Goal: Task Accomplishment & Management: Use online tool/utility

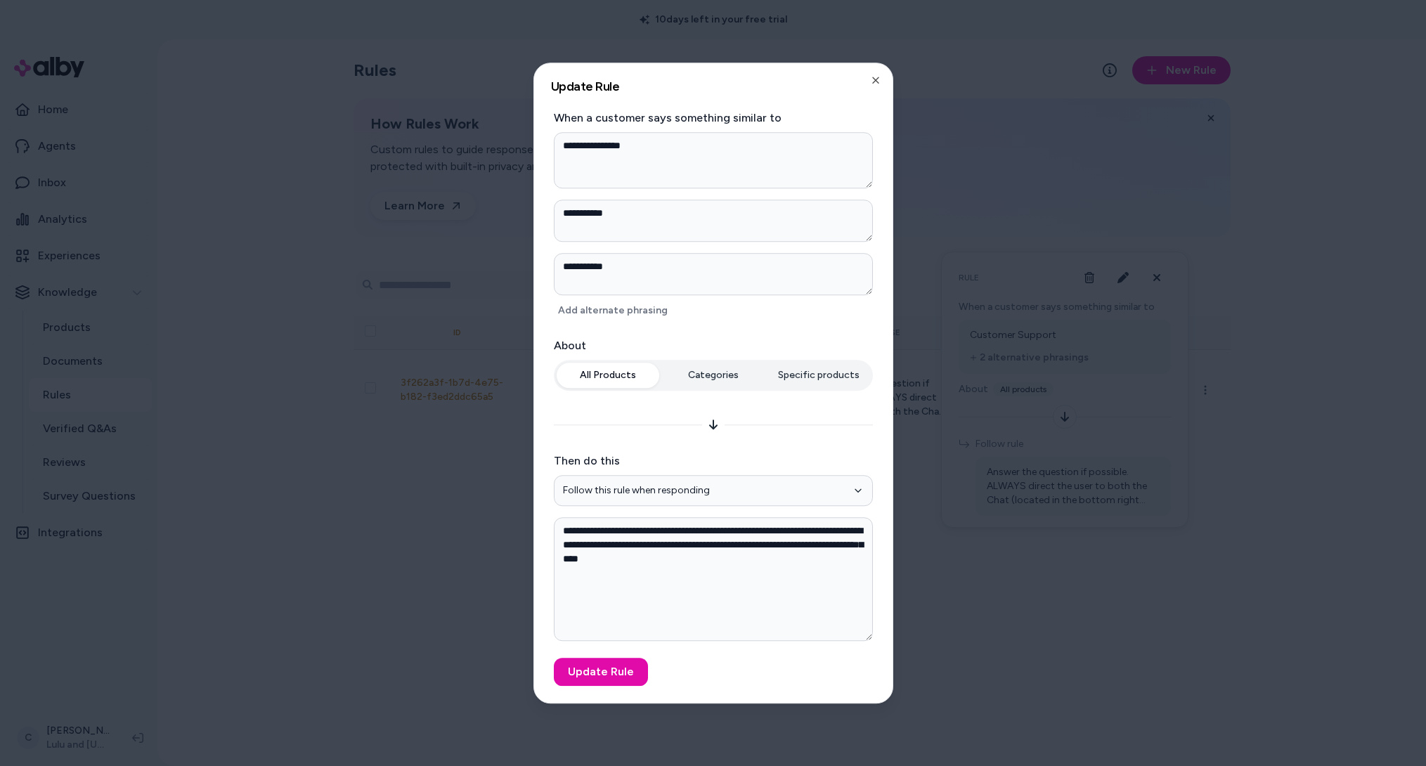
click at [293, 635] on div at bounding box center [713, 383] width 1426 height 766
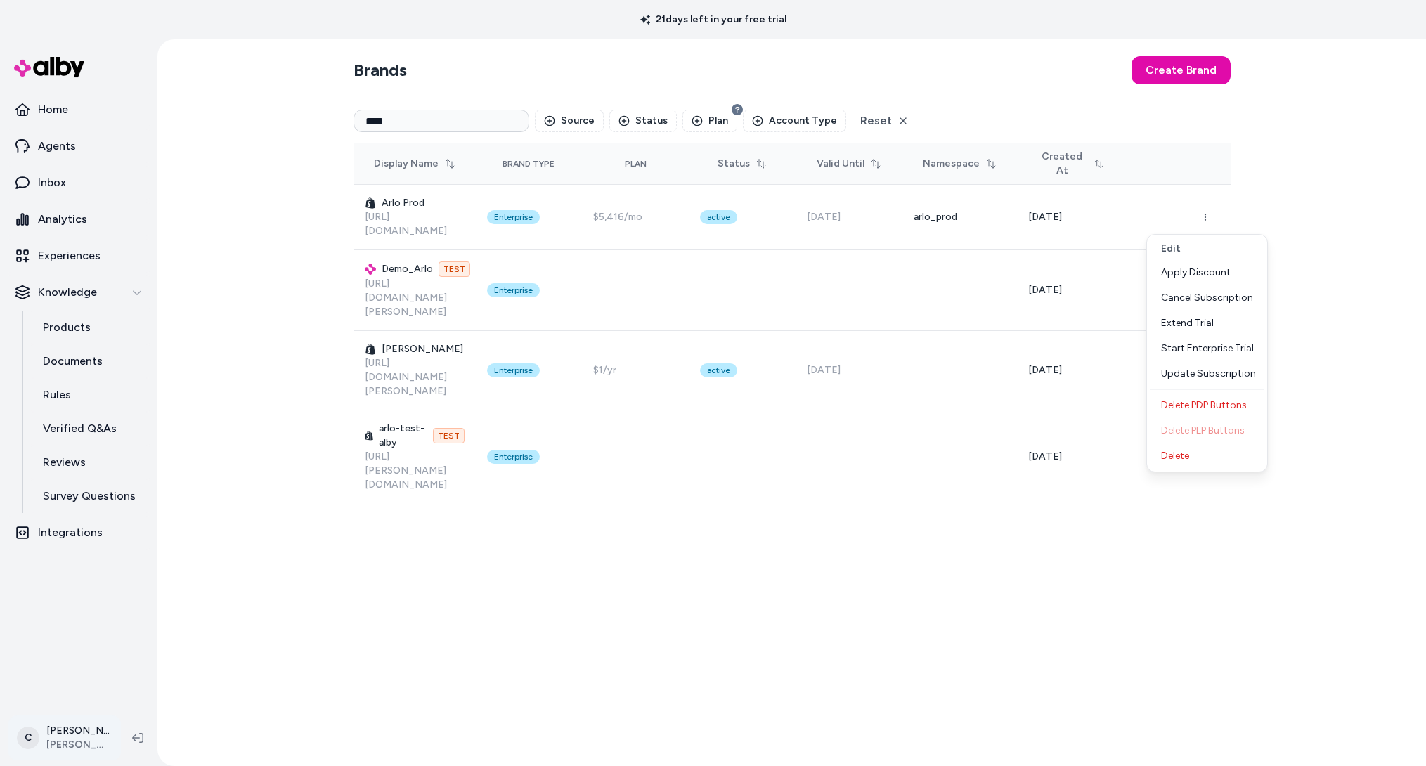
click at [77, 727] on html "21 days left in your free trial Home Agents Inbox Analytics Experiences Knowled…" at bounding box center [713, 383] width 1426 height 766
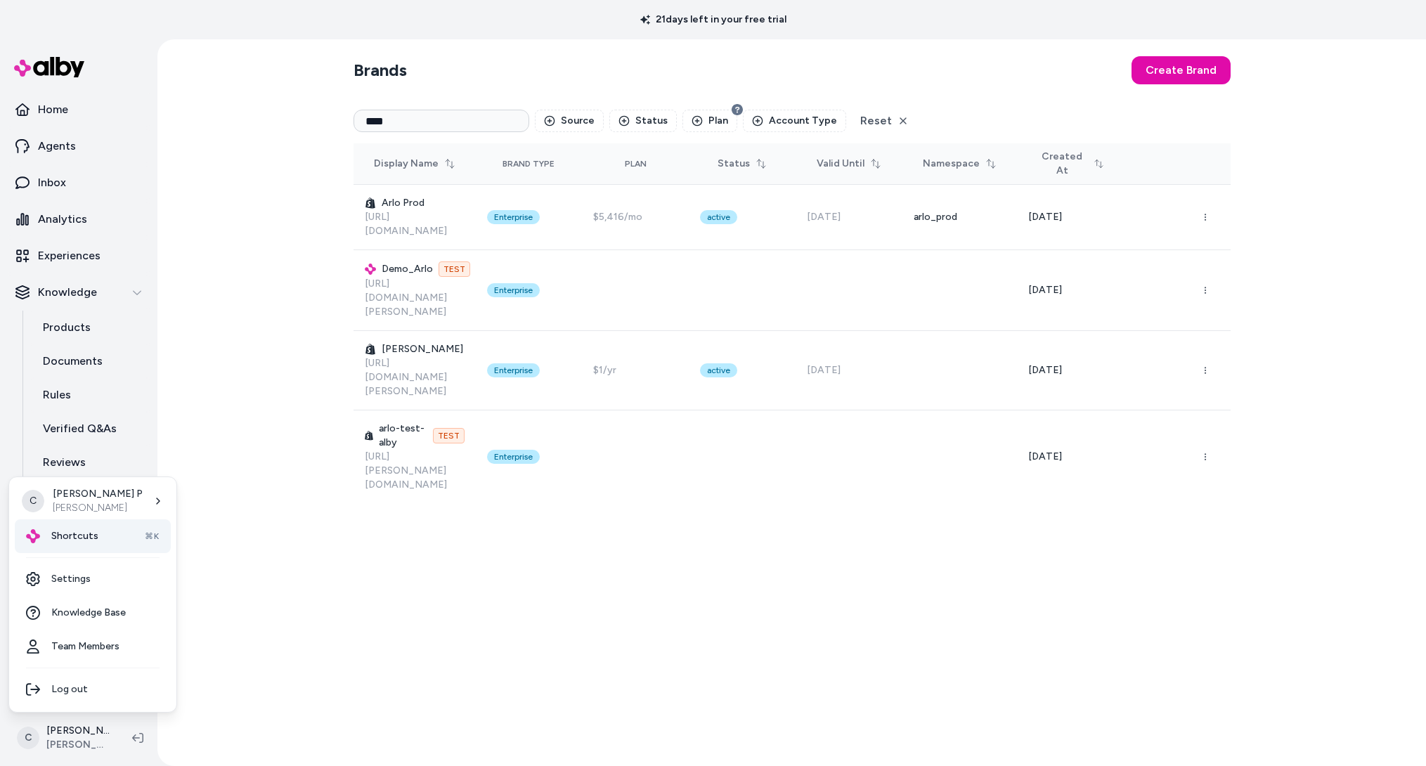
click at [91, 537] on span "Shortcuts" at bounding box center [74, 536] width 47 height 14
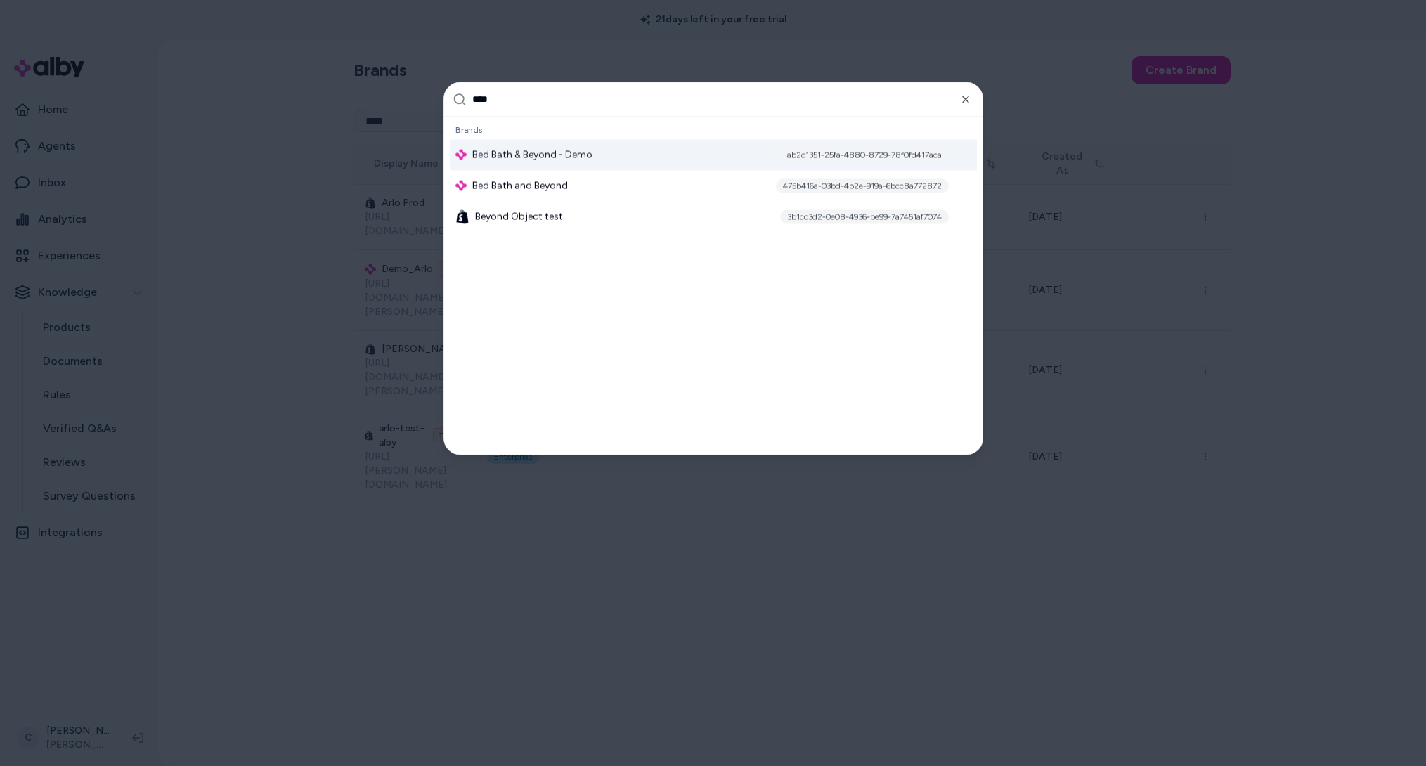
type input "*****"
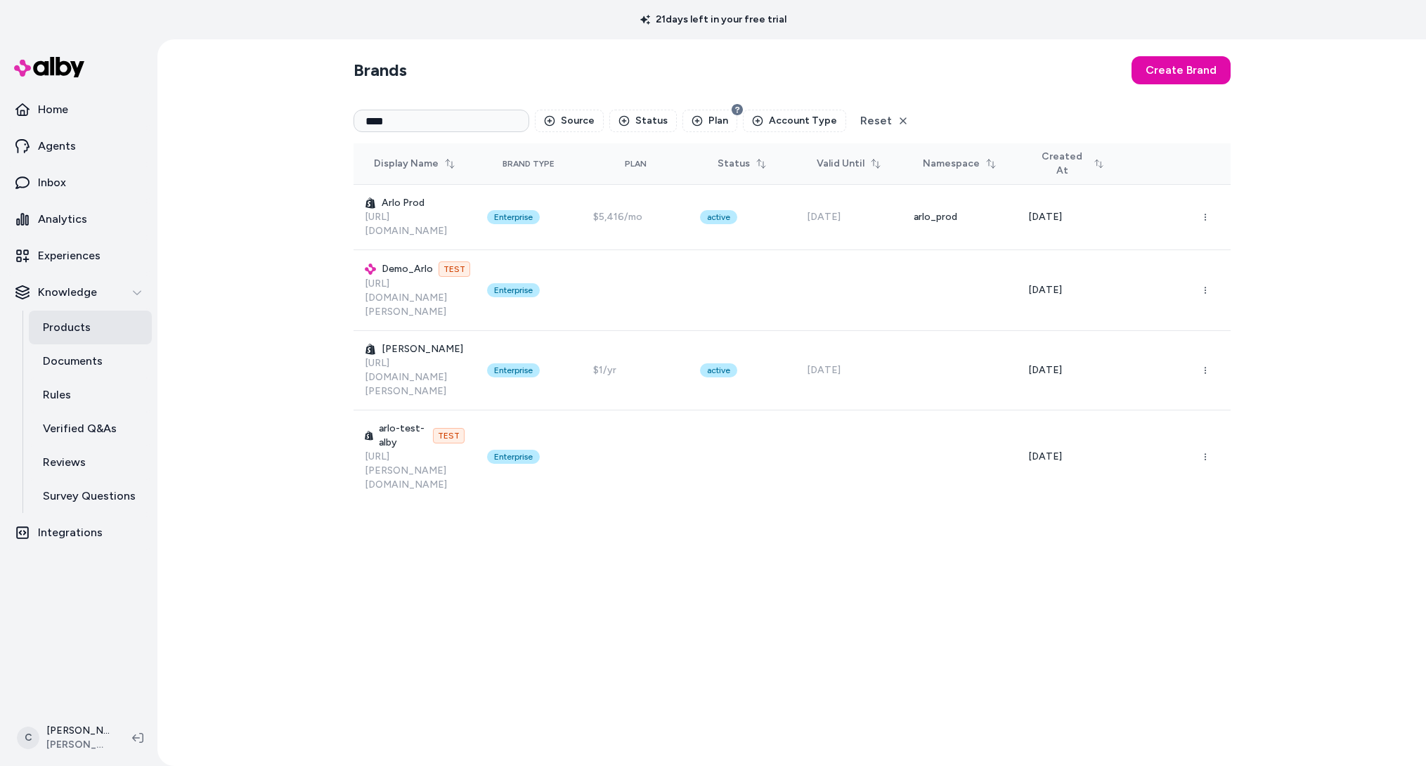
click at [77, 330] on p "Products" at bounding box center [67, 327] width 48 height 17
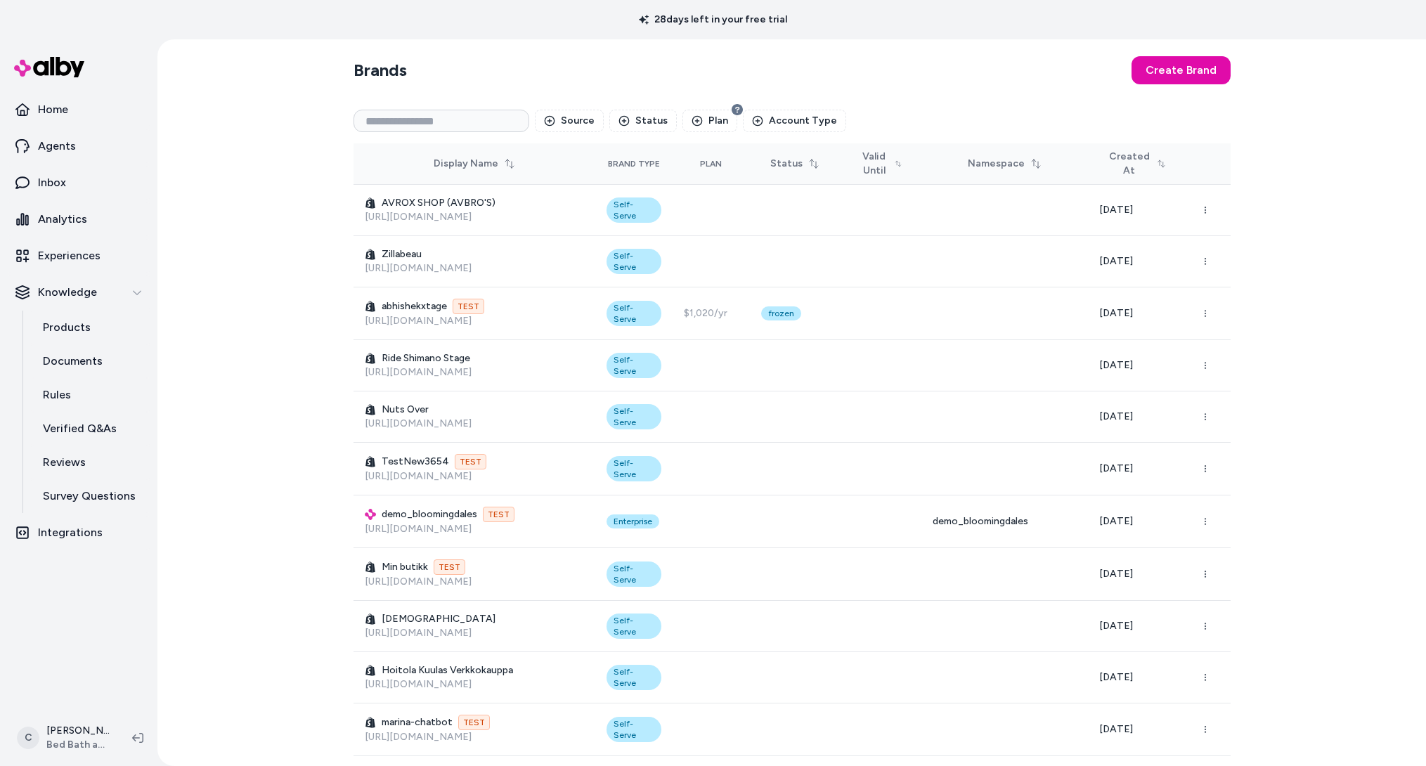
click at [63, 323] on p "Products" at bounding box center [67, 327] width 48 height 17
click at [93, 323] on link "Products" at bounding box center [90, 328] width 123 height 34
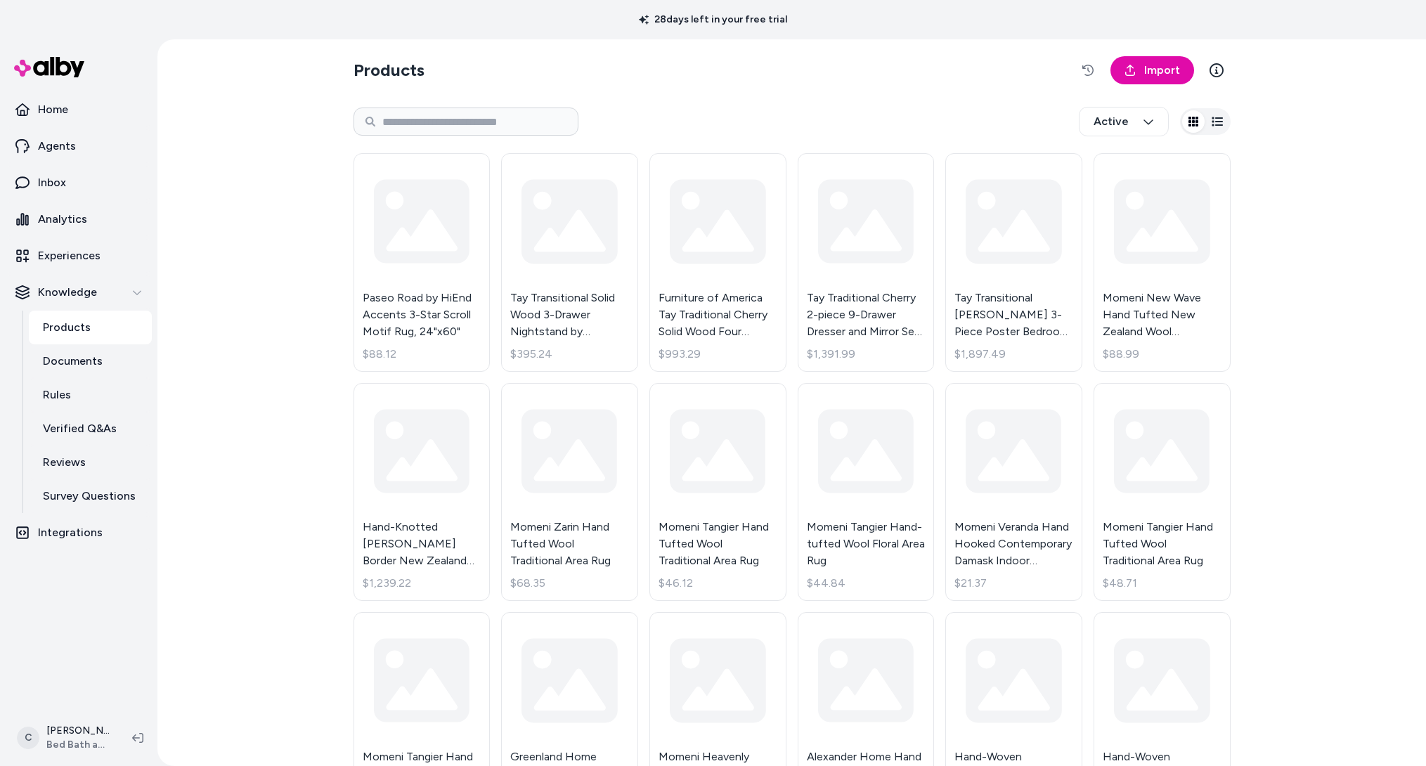
click at [109, 327] on link "Products" at bounding box center [90, 328] width 123 height 34
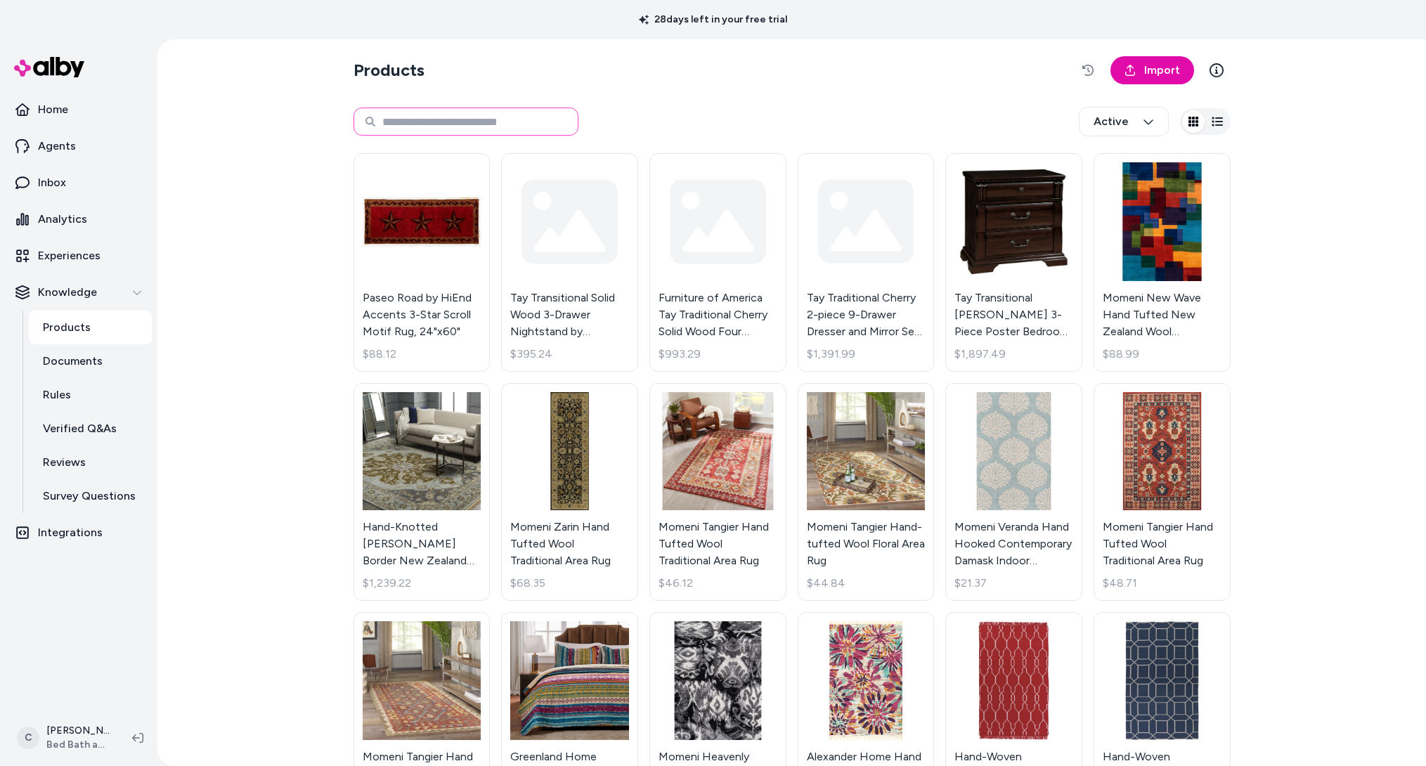
click at [392, 115] on input at bounding box center [465, 122] width 225 height 28
paste input "*******"
type input "*******"
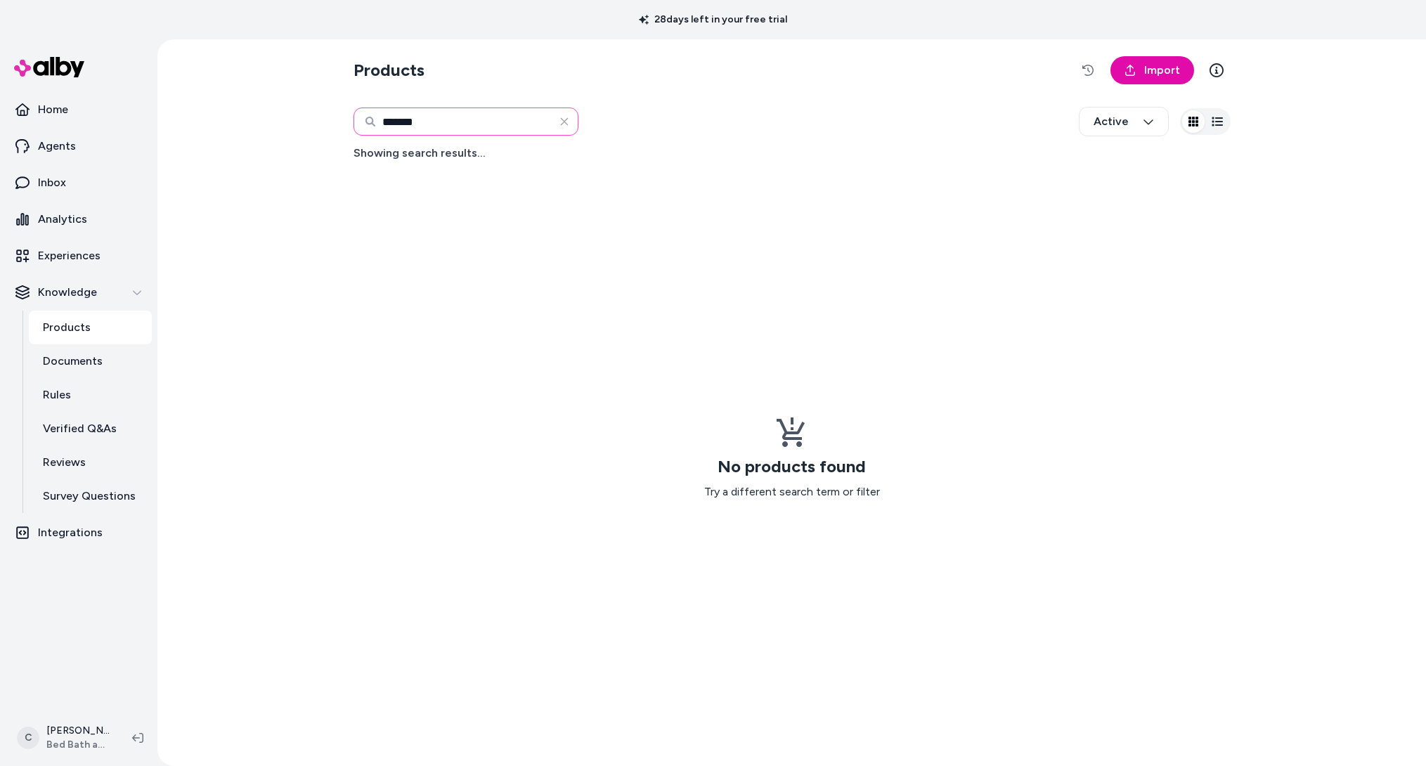
click at [429, 119] on input "*******" at bounding box center [465, 122] width 225 height 28
paste input "*"
type input "********"
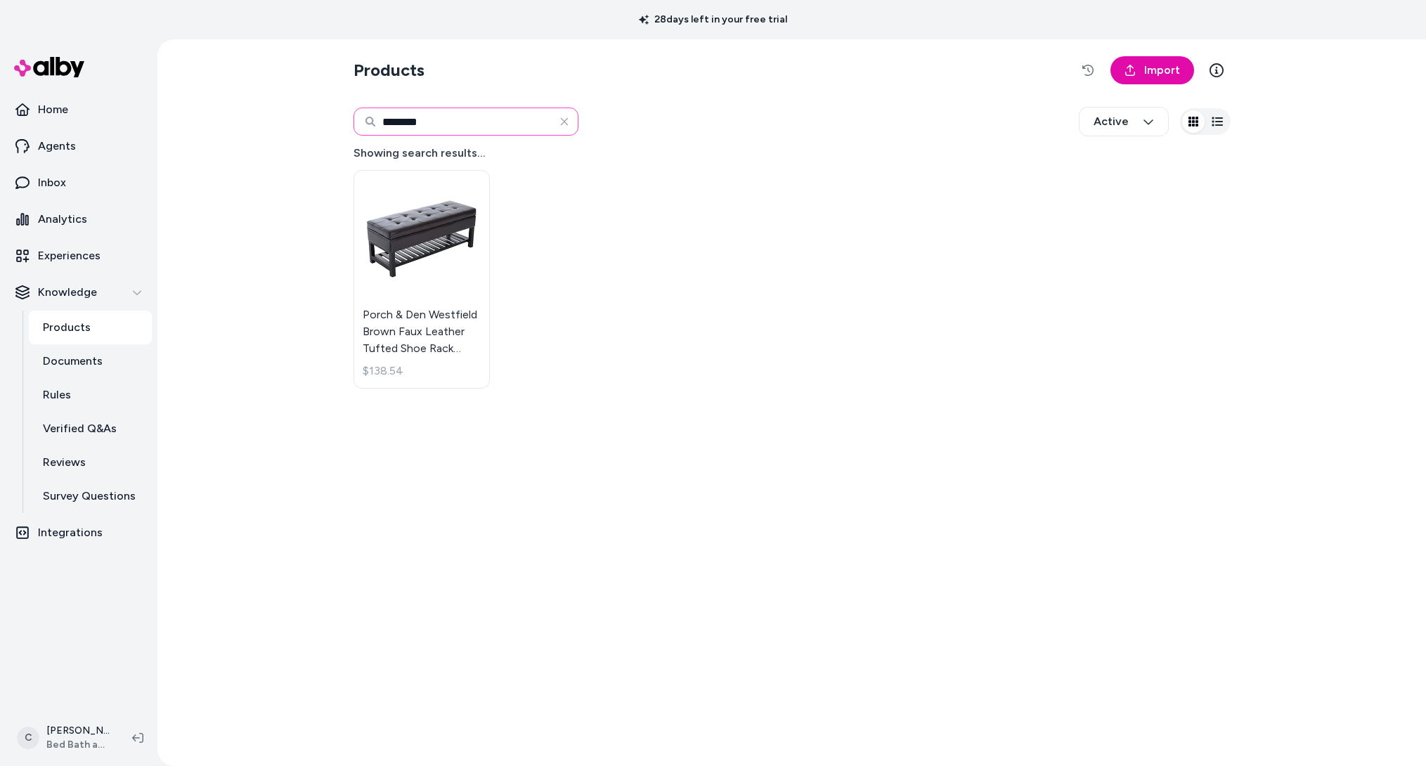
click at [438, 124] on input "********" at bounding box center [465, 122] width 225 height 28
paste input
type input "********"
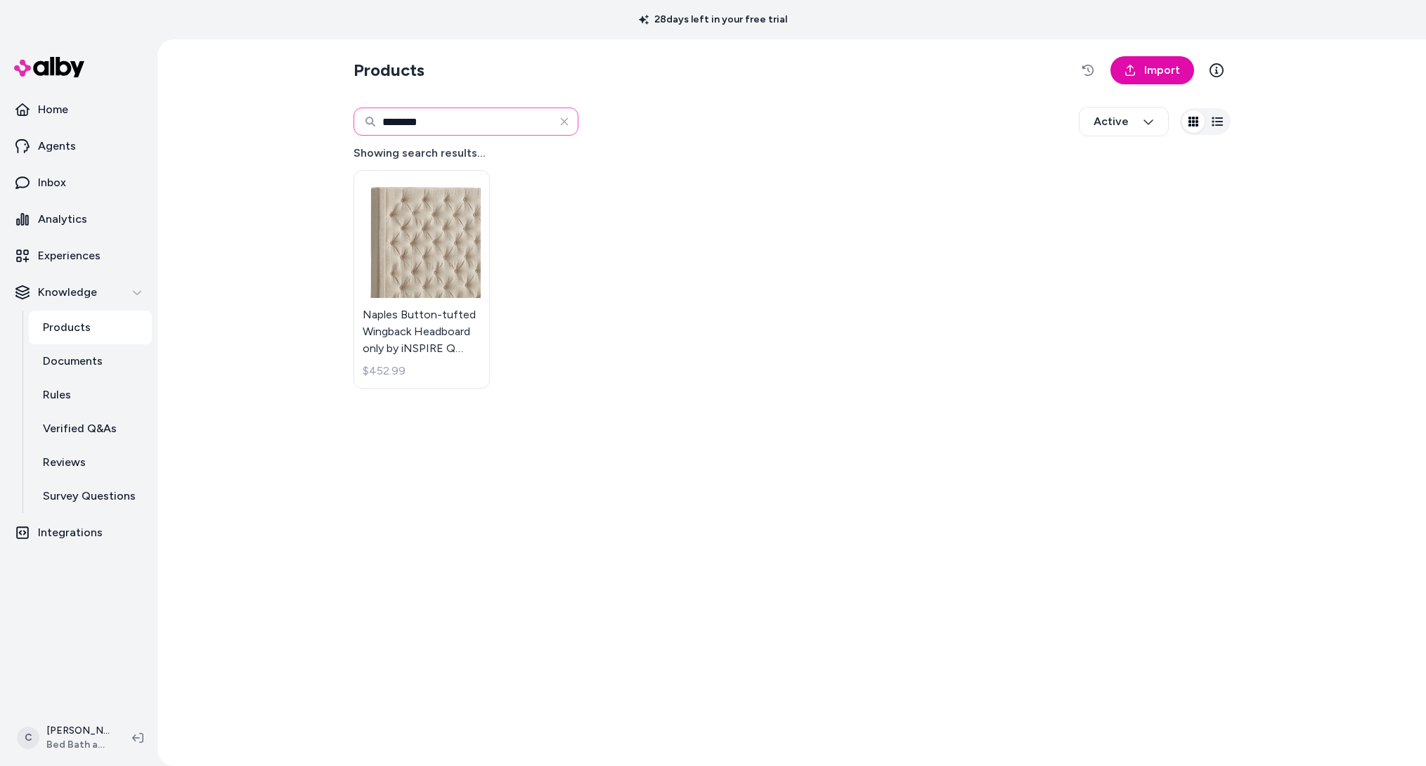
click at [439, 127] on input "********" at bounding box center [465, 122] width 225 height 28
paste input
type input "********"
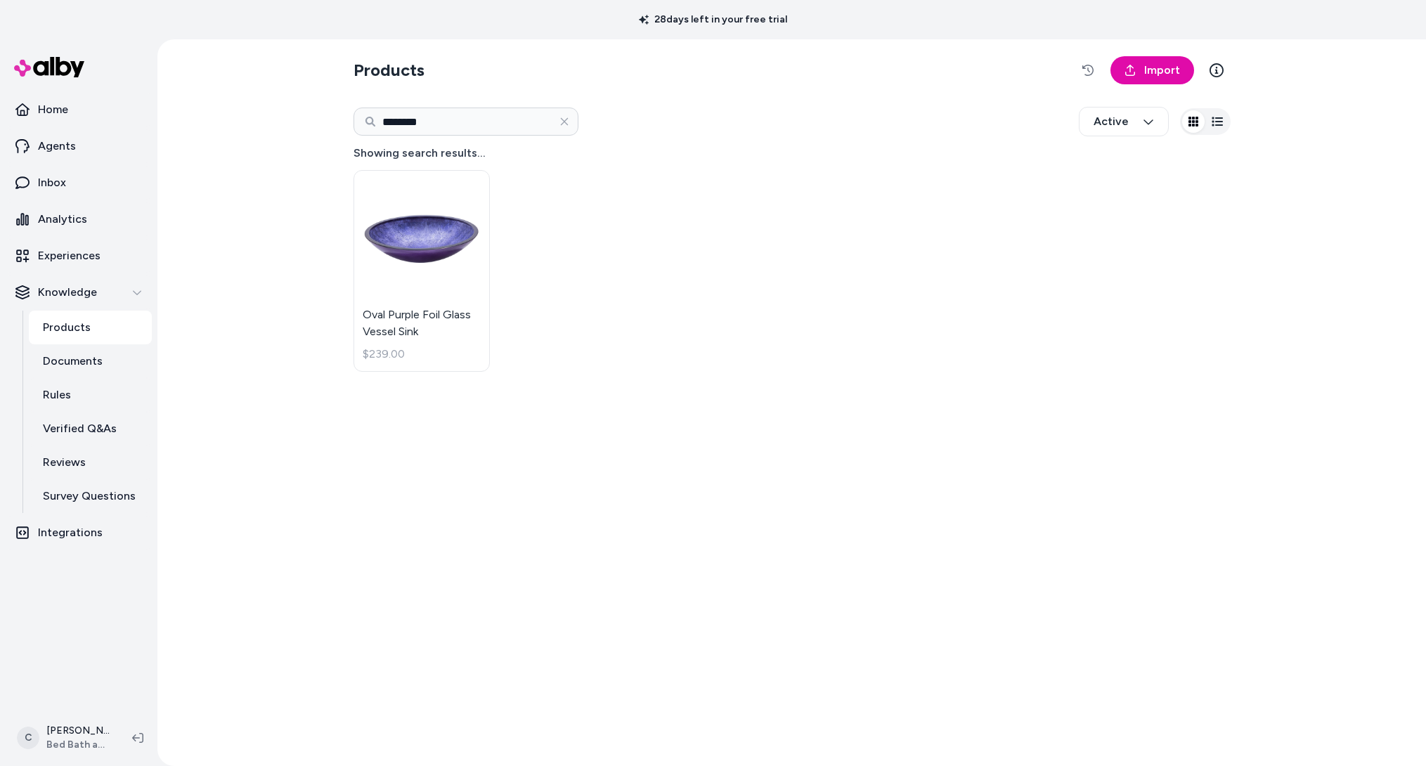
click at [533, 393] on div "Products Import ******** Active Showing search results... Oval Purple Foil Glas…" at bounding box center [791, 402] width 899 height 727
click at [79, 721] on html "28 days left in your free trial Home Agents Inbox Analytics Experiences Knowled…" at bounding box center [713, 383] width 1426 height 766
click at [89, 524] on div "Shortcuts ⌘K" at bounding box center [93, 536] width 157 height 34
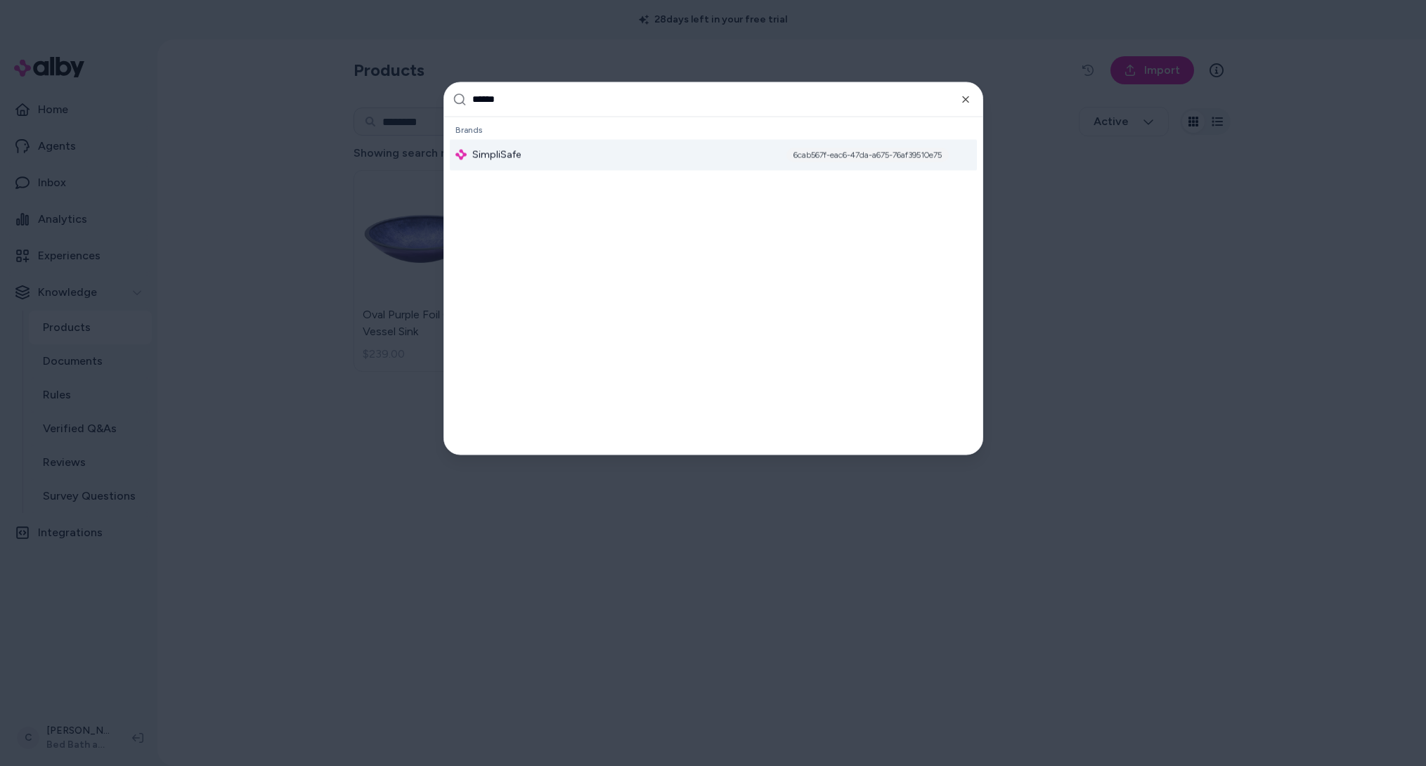
type input "******"
click at [620, 148] on div "SimpliSafe 6cab567f-eac6-47da-a675-76af39510e75" at bounding box center [713, 154] width 527 height 31
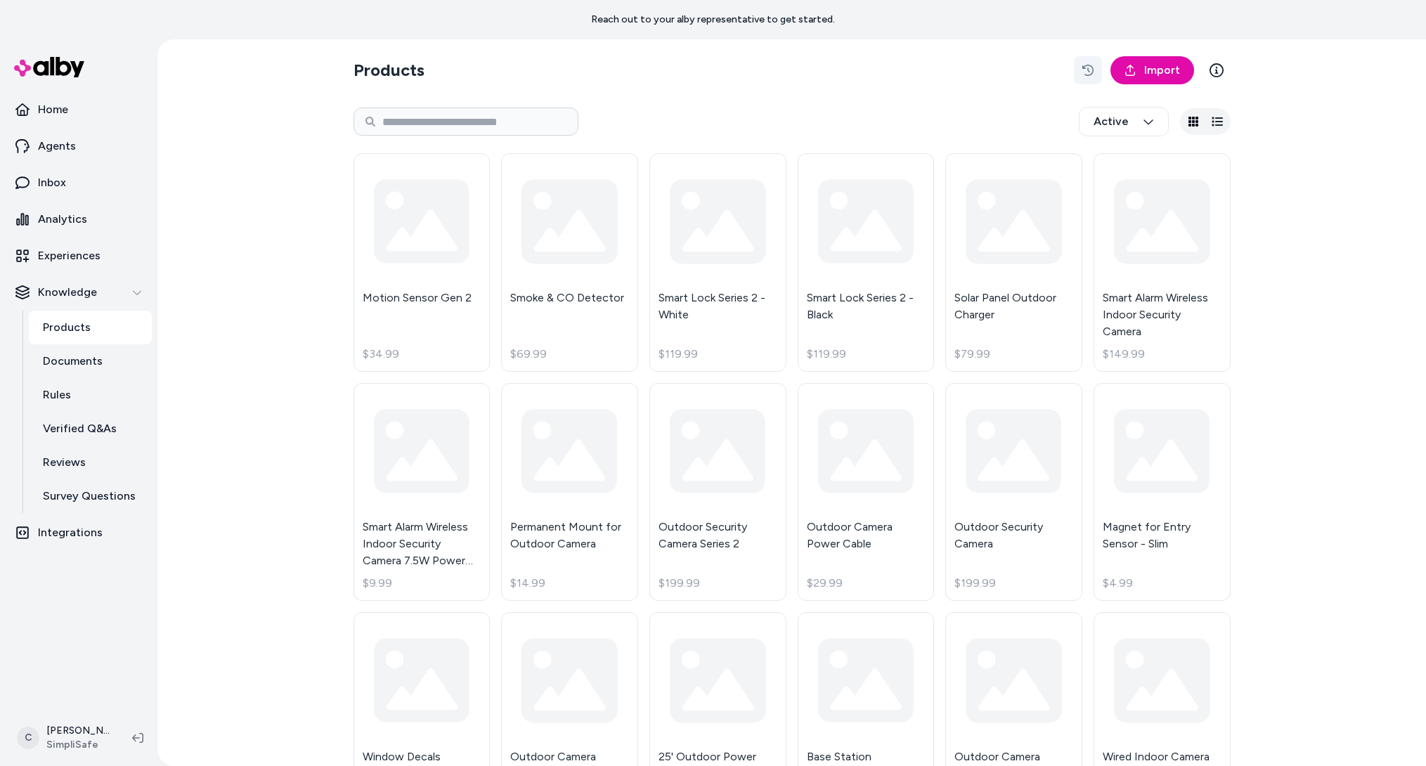
click at [1077, 69] on button "button" at bounding box center [1088, 70] width 28 height 28
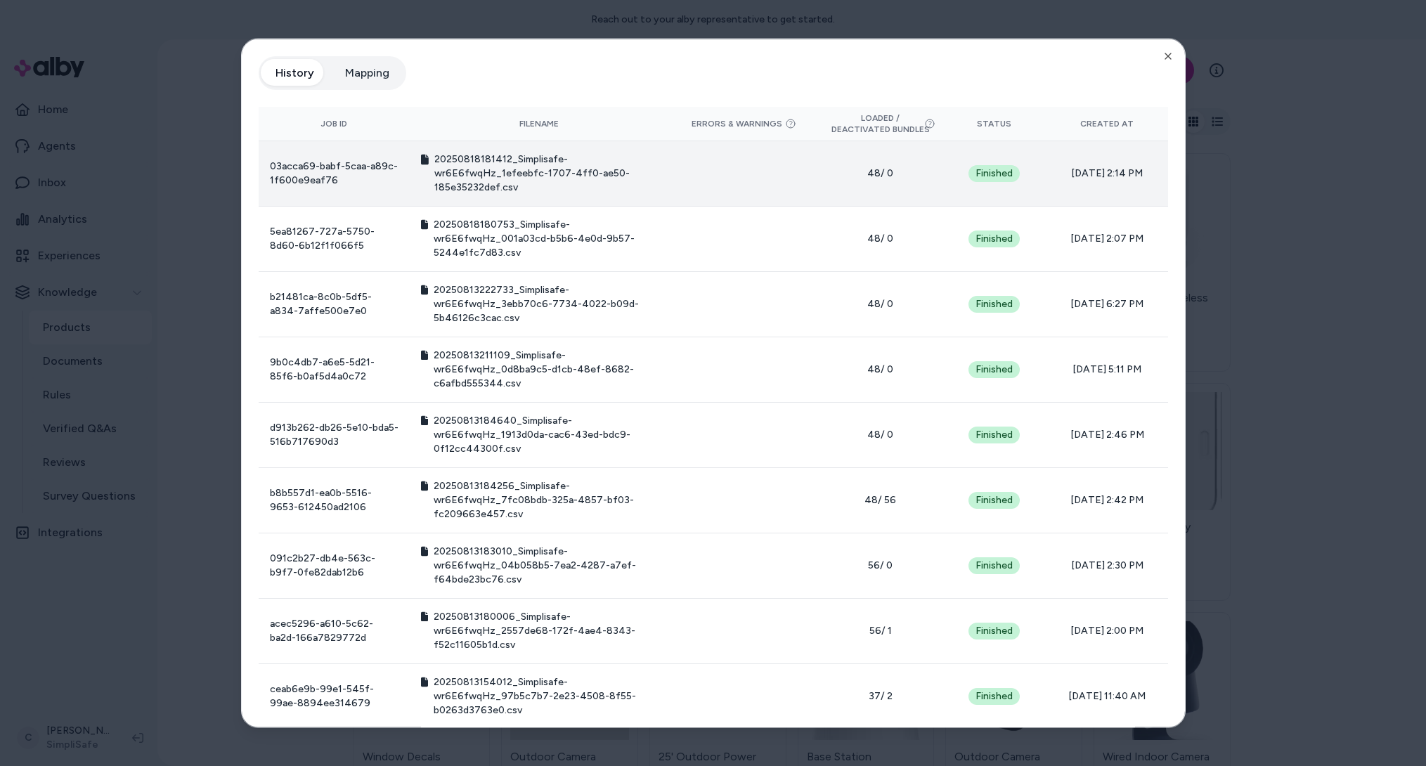
drag, startPoint x: 1057, startPoint y: 173, endPoint x: 1152, endPoint y: 169, distance: 94.9
click at [1152, 169] on td "08/18/25 - 2:14 PM" at bounding box center [1106, 173] width 121 height 65
drag, startPoint x: 1152, startPoint y: 169, endPoint x: 1148, endPoint y: 190, distance: 20.8
click at [1150, 174] on td "08/18/25 - 2:14 PM" at bounding box center [1106, 173] width 121 height 65
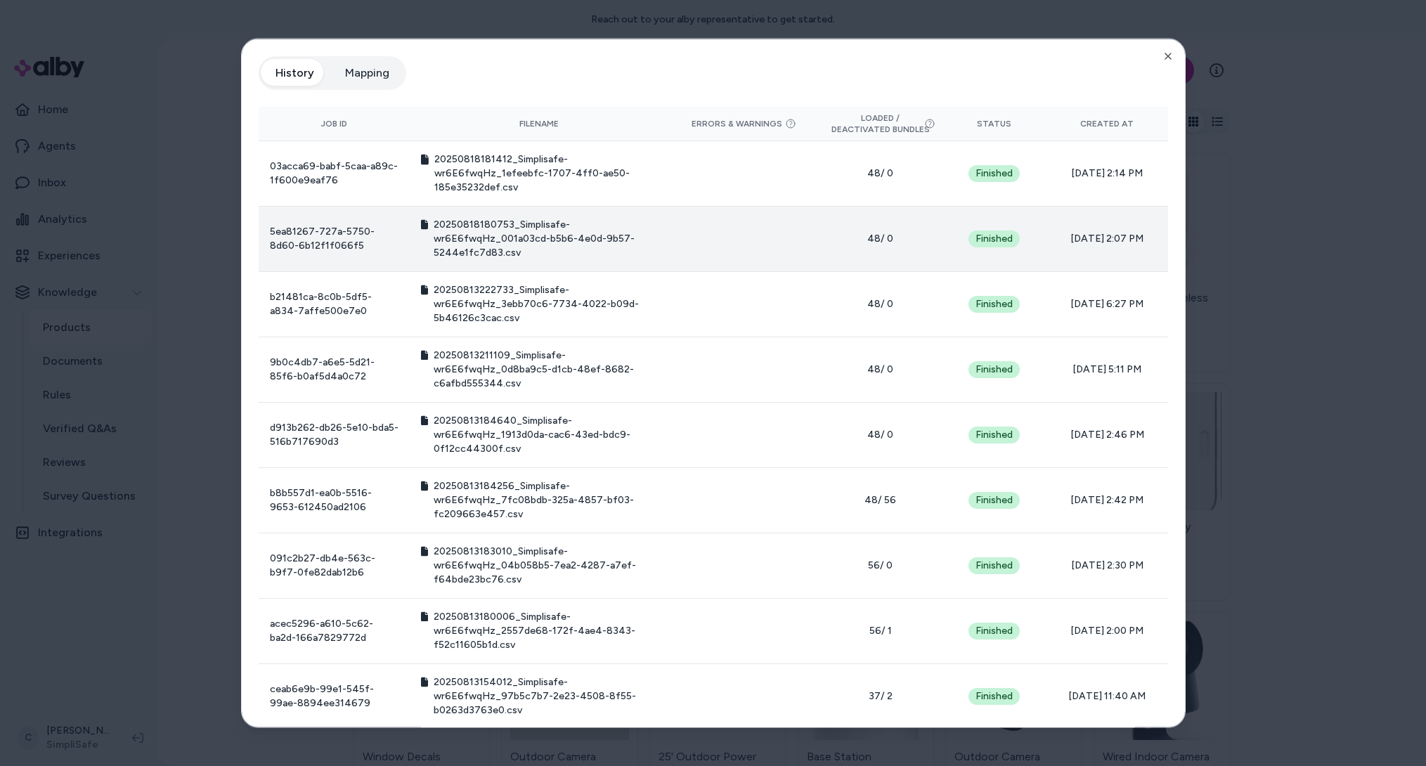
drag, startPoint x: 1117, startPoint y: 241, endPoint x: 1062, endPoint y: 238, distance: 55.6
click at [1062, 237] on span "08/18/25 - 2:07 PM" at bounding box center [1107, 238] width 98 height 14
click at [1062, 238] on span "08/18/25 - 2:07 PM" at bounding box center [1107, 238] width 98 height 14
drag, startPoint x: 1067, startPoint y: 134, endPoint x: 1091, endPoint y: 246, distance: 114.8
click at [1091, 246] on table "Job ID Filename Errors & Warnings Loaded / Deactivated Bundles Status Created A…" at bounding box center [713, 483] width 909 height 753
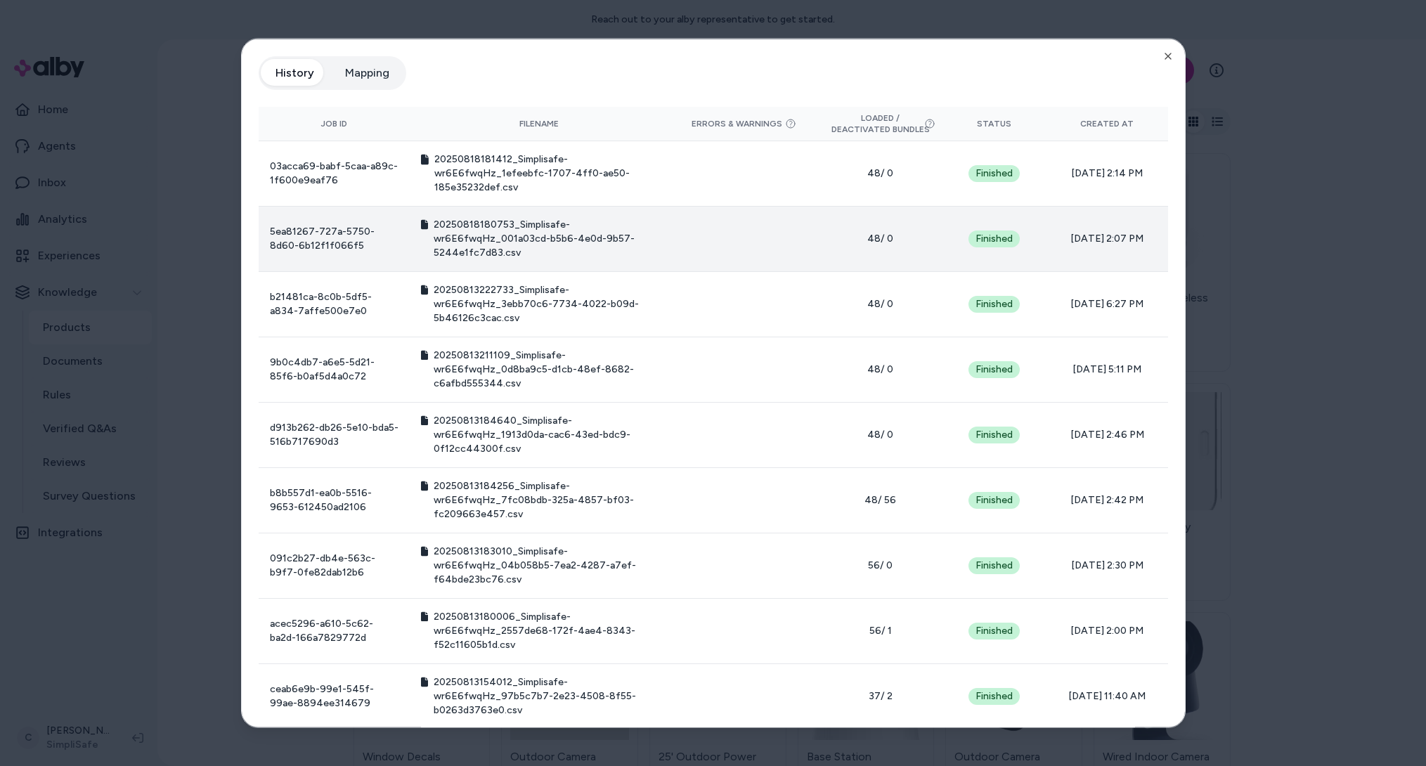
click at [1091, 246] on td "08/18/25 - 2:07 PM" at bounding box center [1106, 238] width 121 height 65
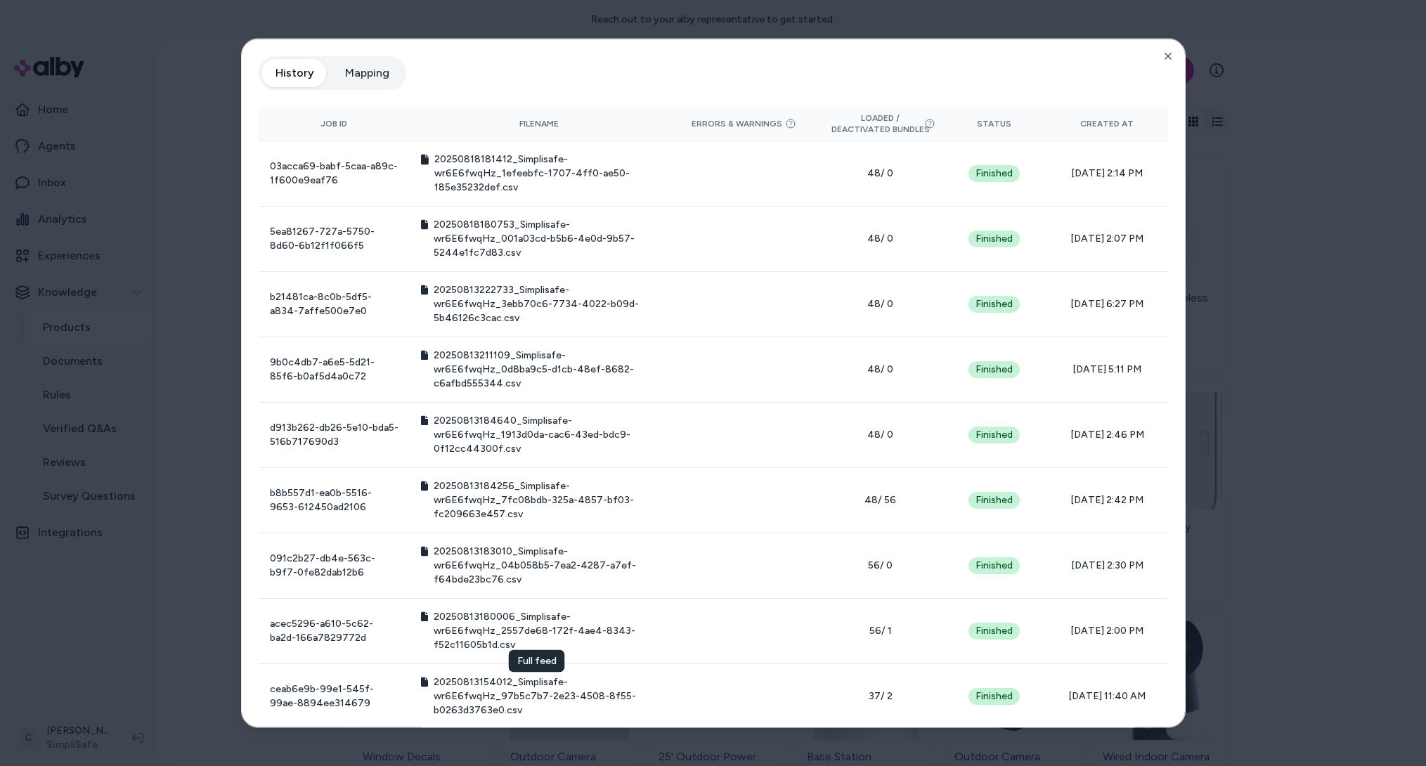
click at [385, 0] on html "Reach out to your alby representative to get started. Home Agents Inbox Analyti…" at bounding box center [713, 383] width 1426 height 766
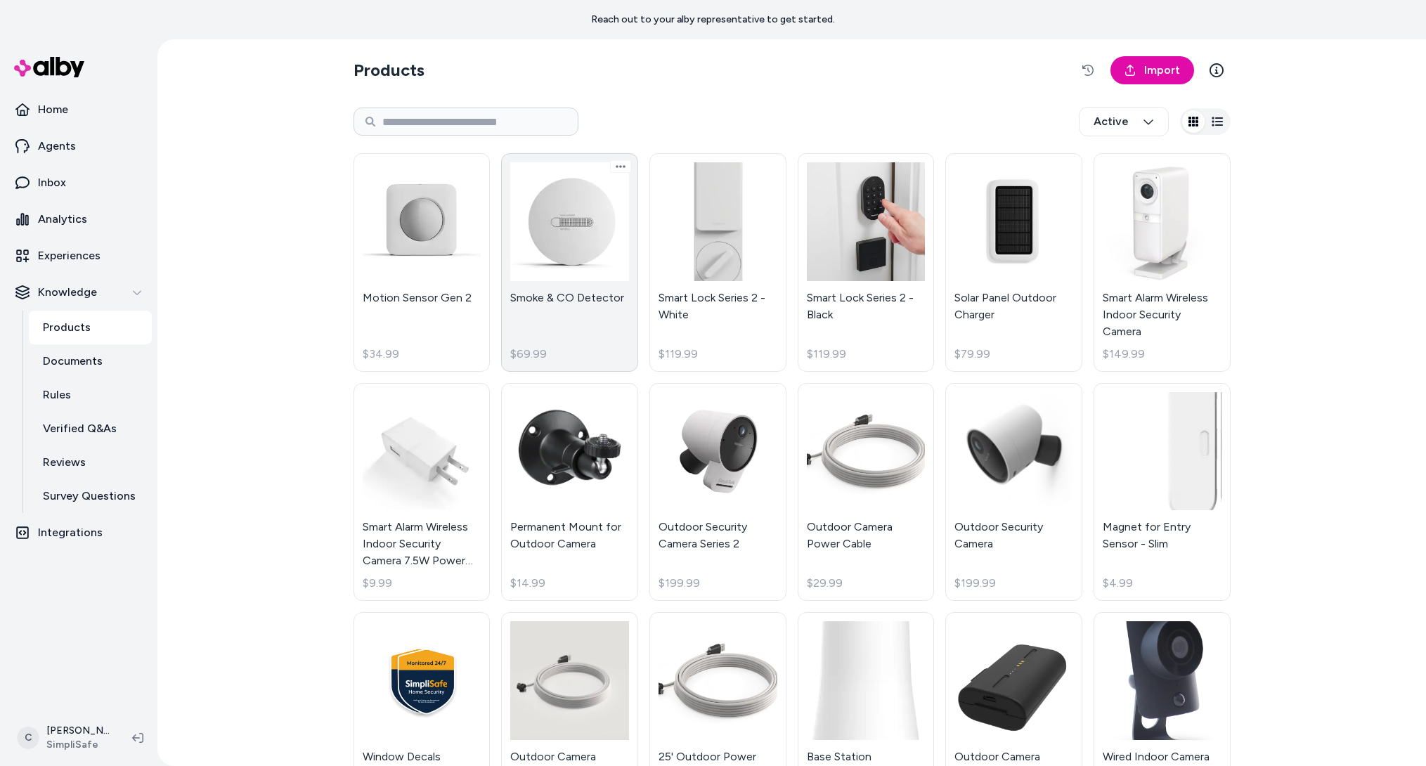
click at [568, 299] on link "Smoke & CO Detector $69.99" at bounding box center [569, 262] width 137 height 219
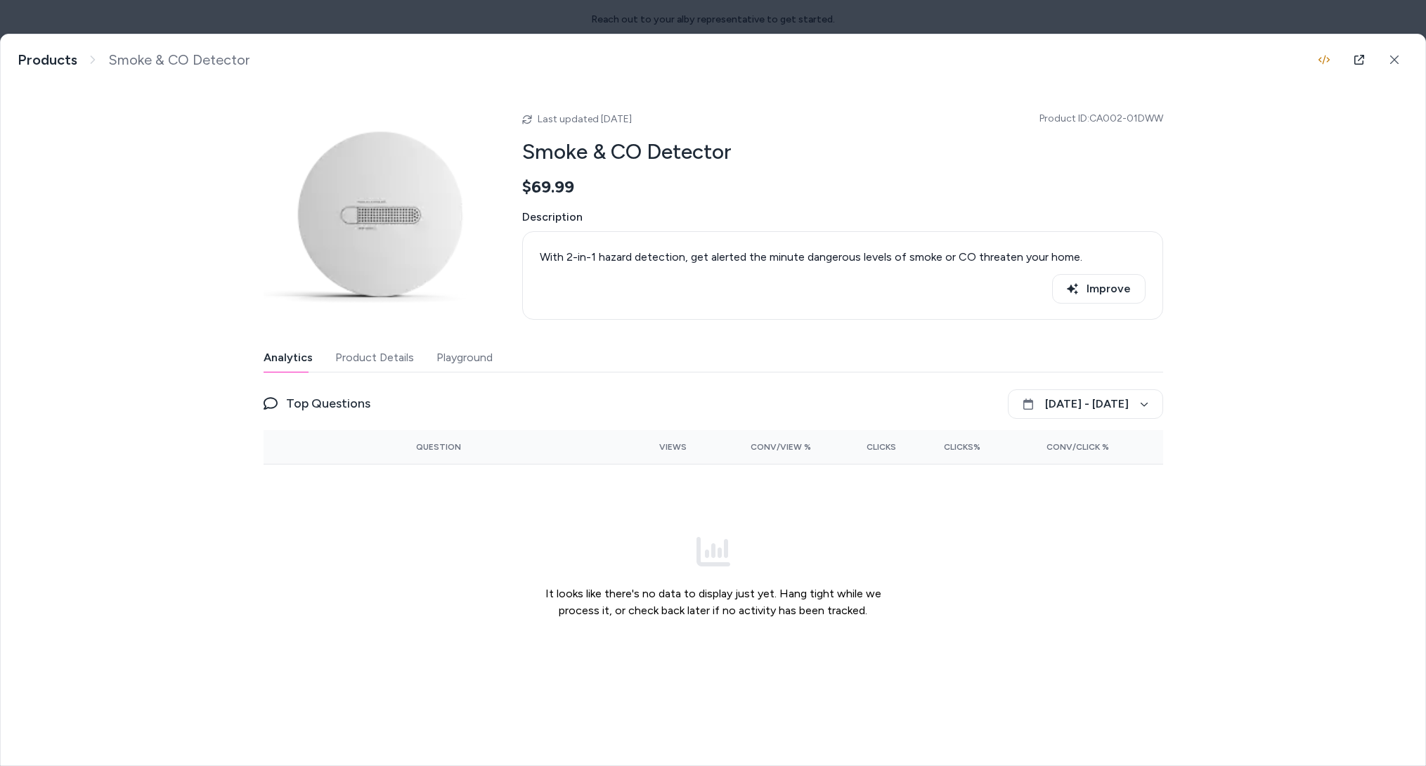
click at [386, 349] on button "Product Details" at bounding box center [374, 358] width 79 height 28
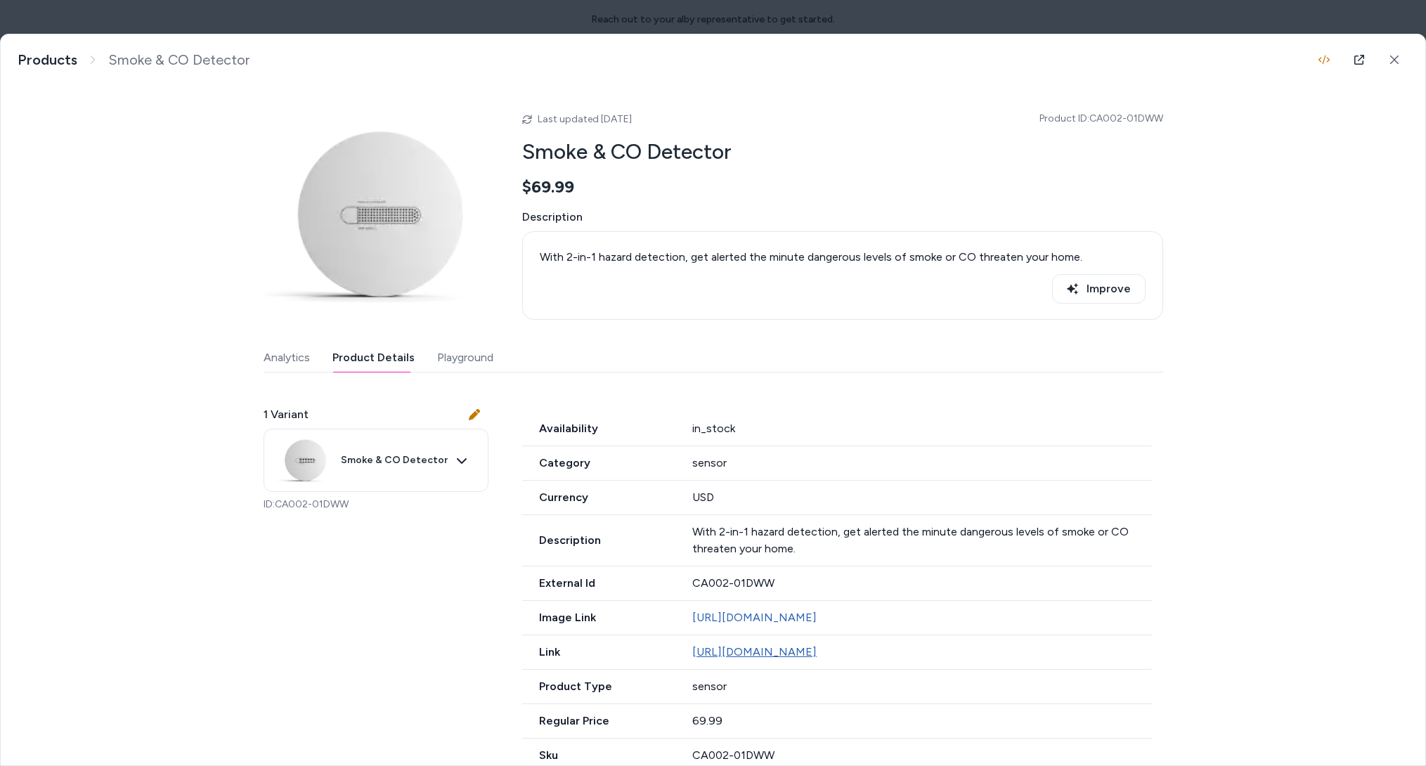
scroll to position [82, 0]
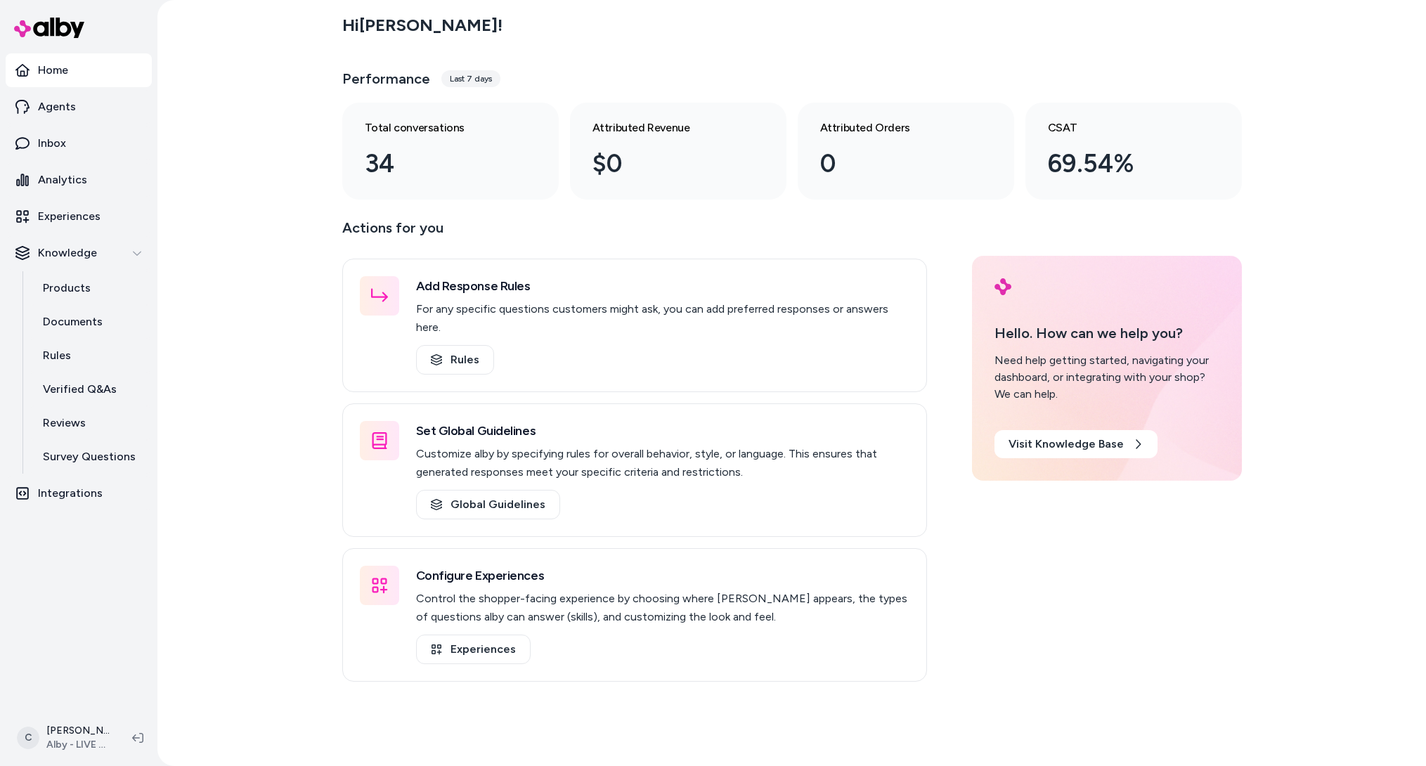
click at [63, 710] on div "C [PERSON_NAME] - LIVE on [DOMAIN_NAME]" at bounding box center [78, 738] width 157 height 56
click at [76, 748] on html "Home Agents Inbox Analytics Experiences Knowledge Products Documents Rules Veri…" at bounding box center [713, 383] width 1426 height 766
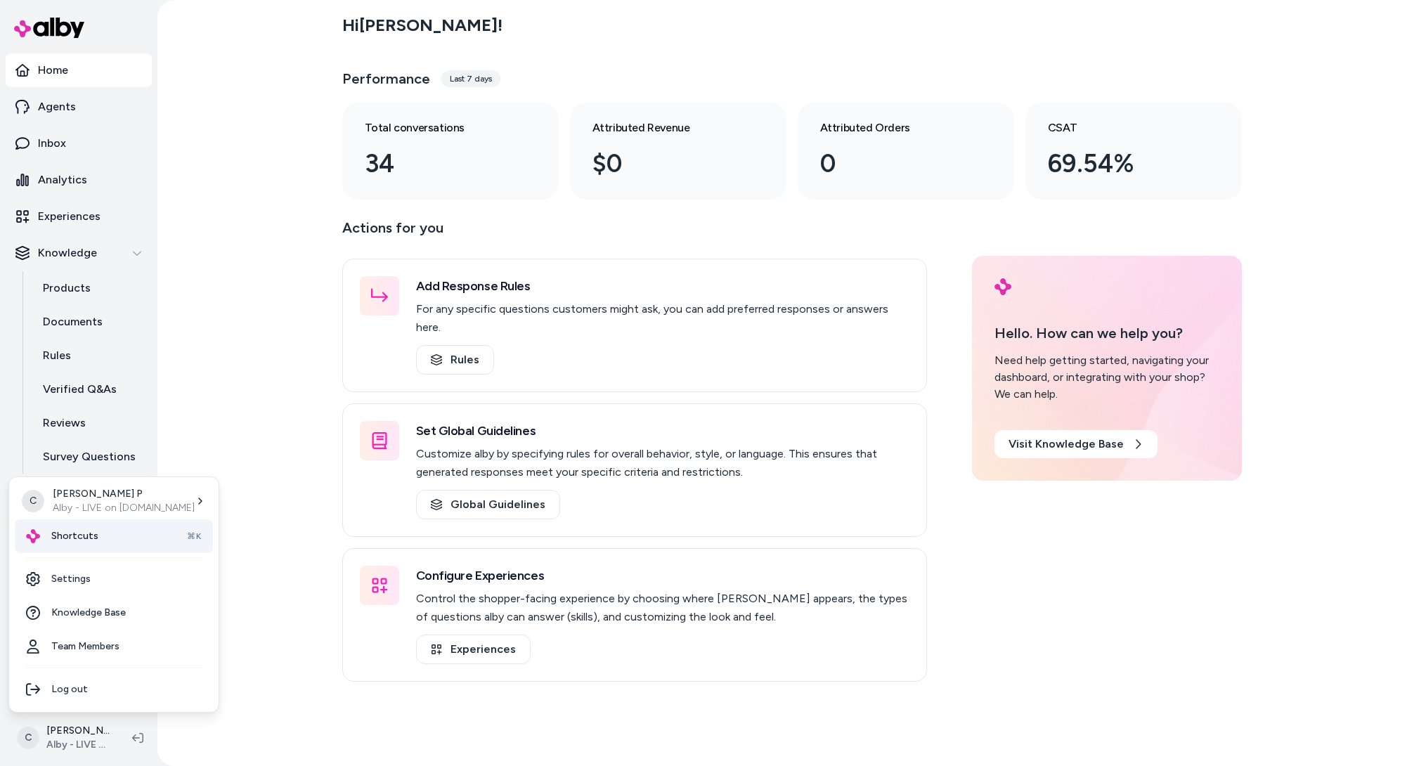
click at [99, 541] on div "Shortcuts ⌘K" at bounding box center [114, 536] width 198 height 34
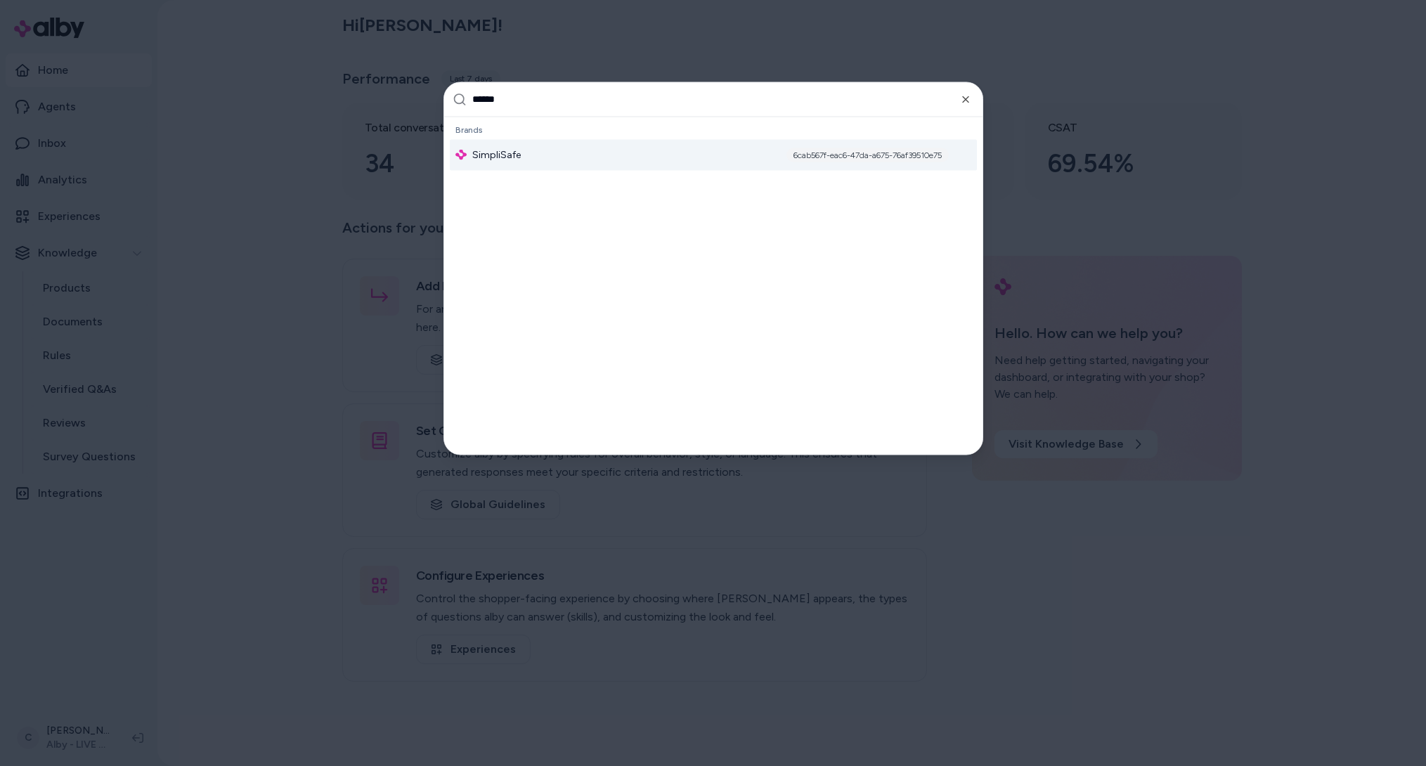
type input "******"
click at [566, 149] on div "SimpliSafe 6cab567f-eac6-47da-a675-76af39510e75" at bounding box center [713, 154] width 527 height 31
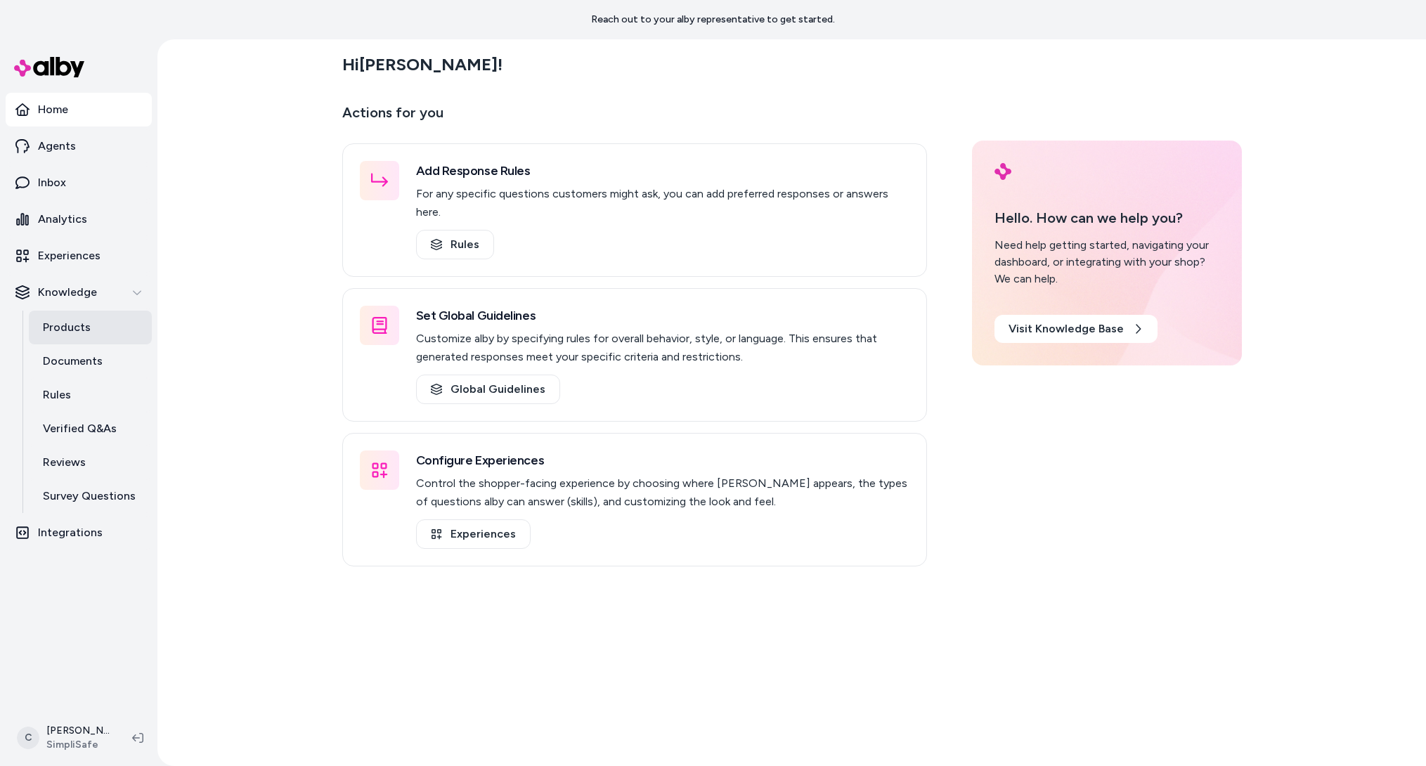
click at [109, 331] on link "Products" at bounding box center [90, 328] width 123 height 34
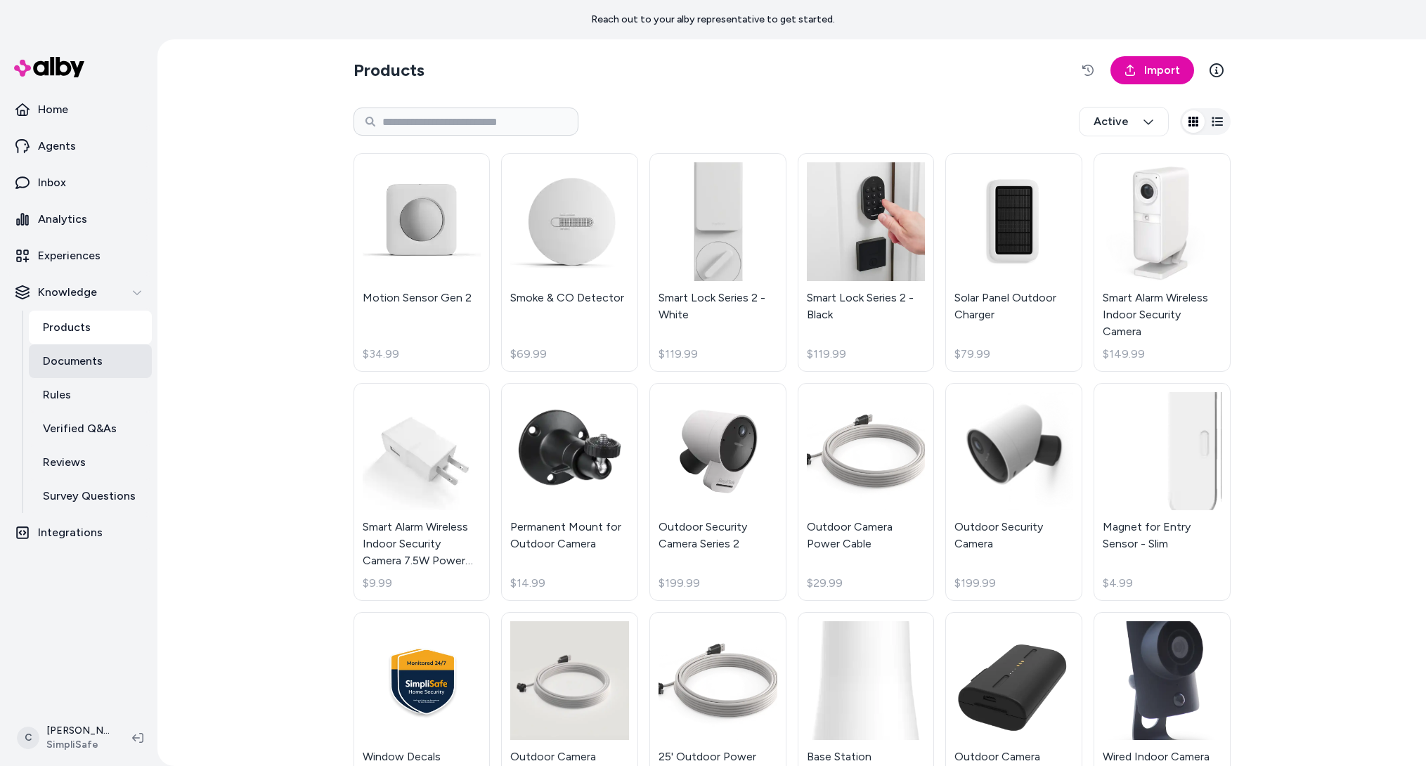
click at [79, 360] on p "Documents" at bounding box center [73, 361] width 60 height 17
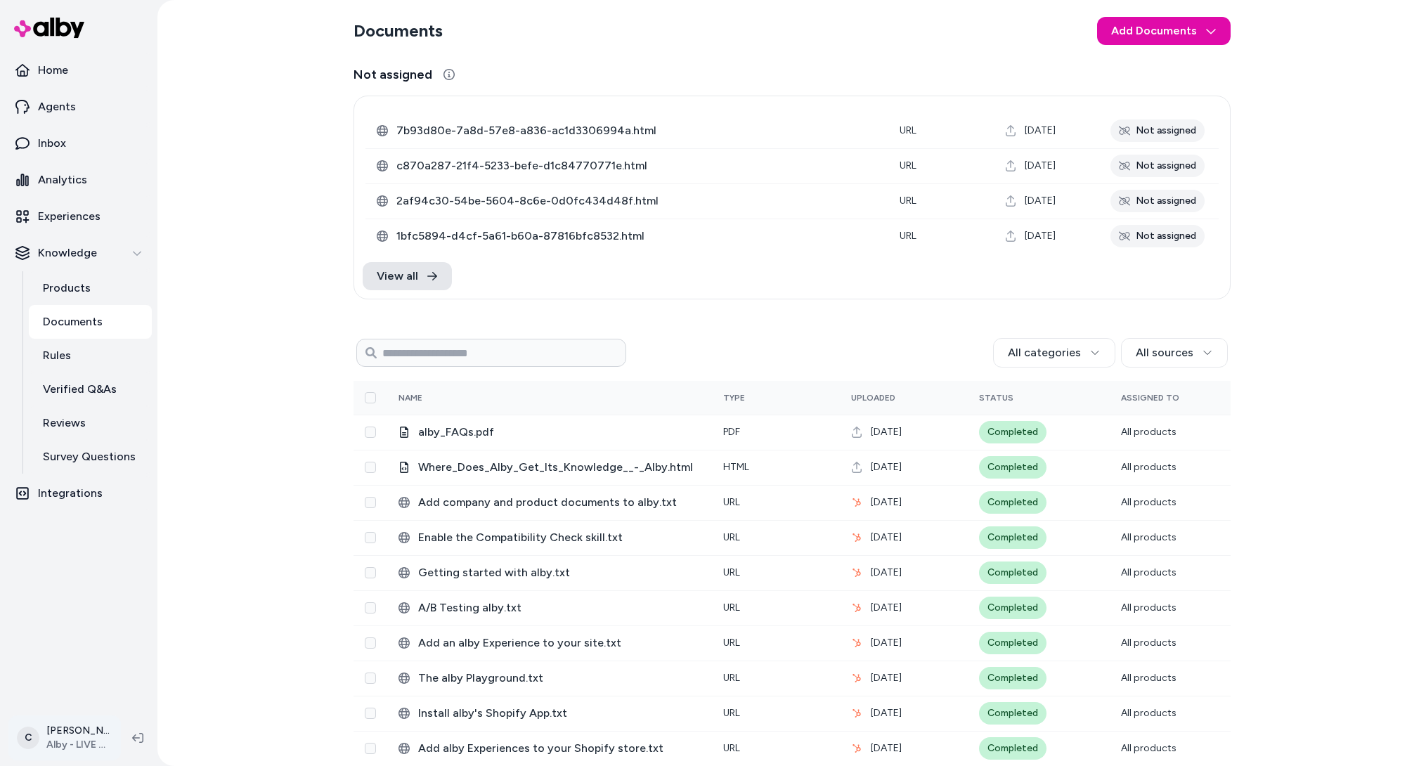
click at [61, 722] on html "Home Agents Inbox Analytics Experiences Knowledge Products Documents Rules Veri…" at bounding box center [713, 383] width 1426 height 766
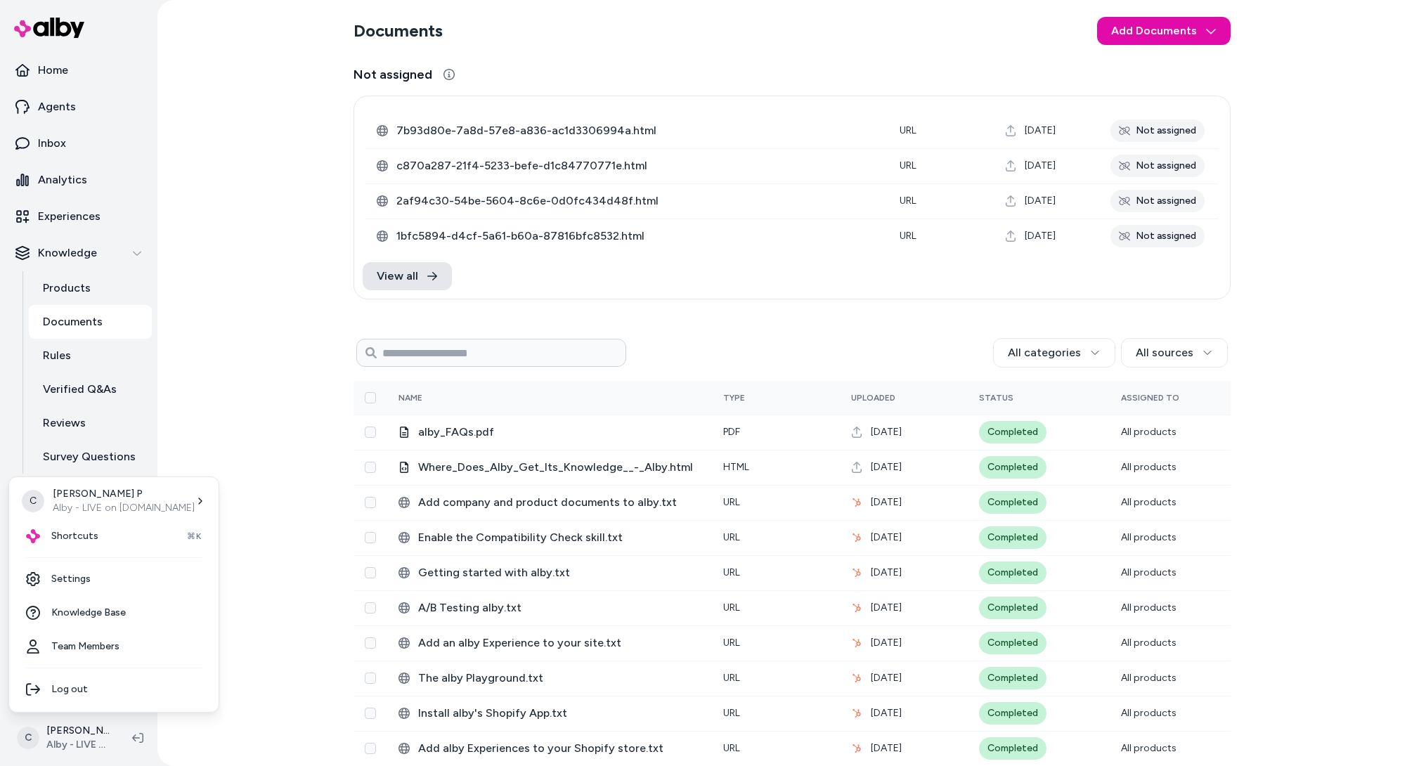
click at [93, 520] on div "C [PERSON_NAME] - LIVE on [DOMAIN_NAME] Shortcuts ⌘K Settings Knowledge Base Te…" at bounding box center [113, 594] width 211 height 236
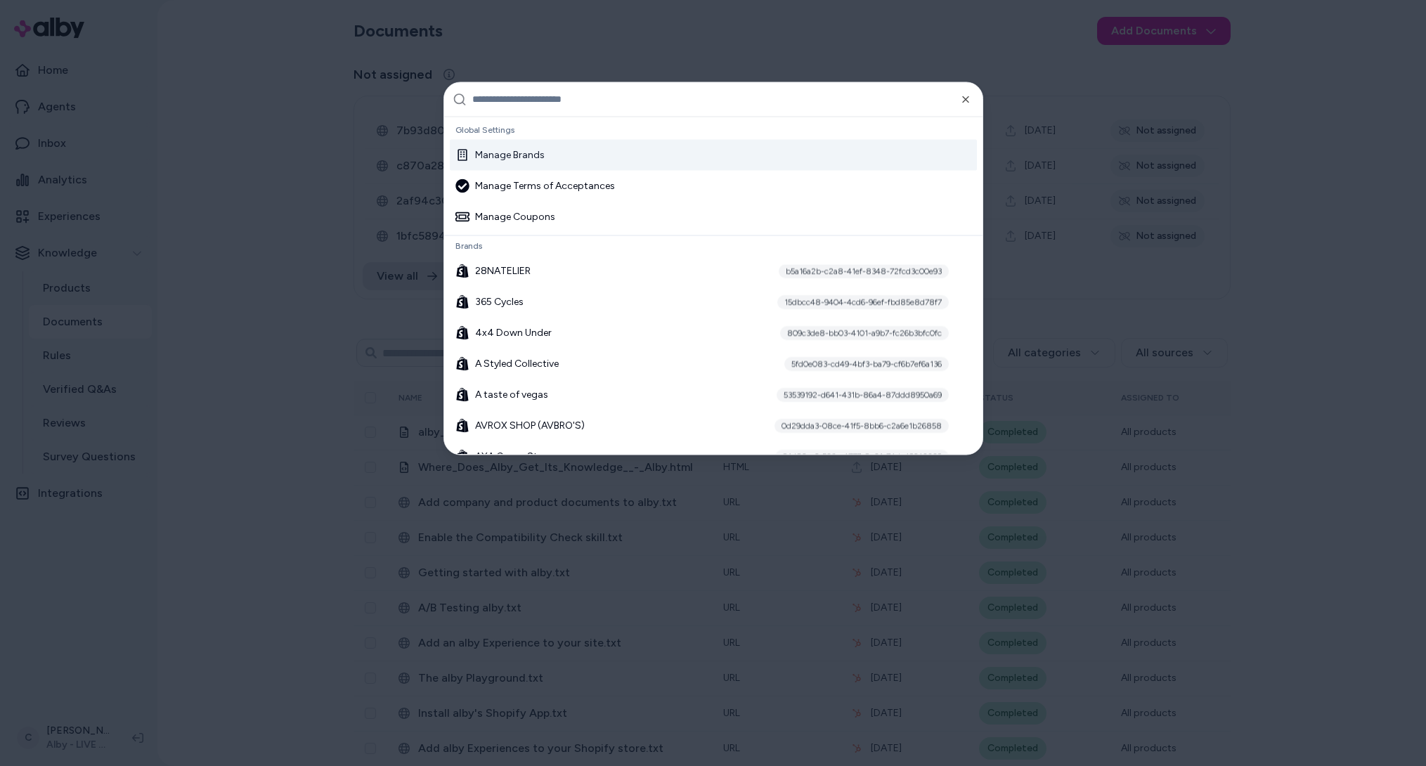
click at [209, 664] on div at bounding box center [713, 383] width 1426 height 766
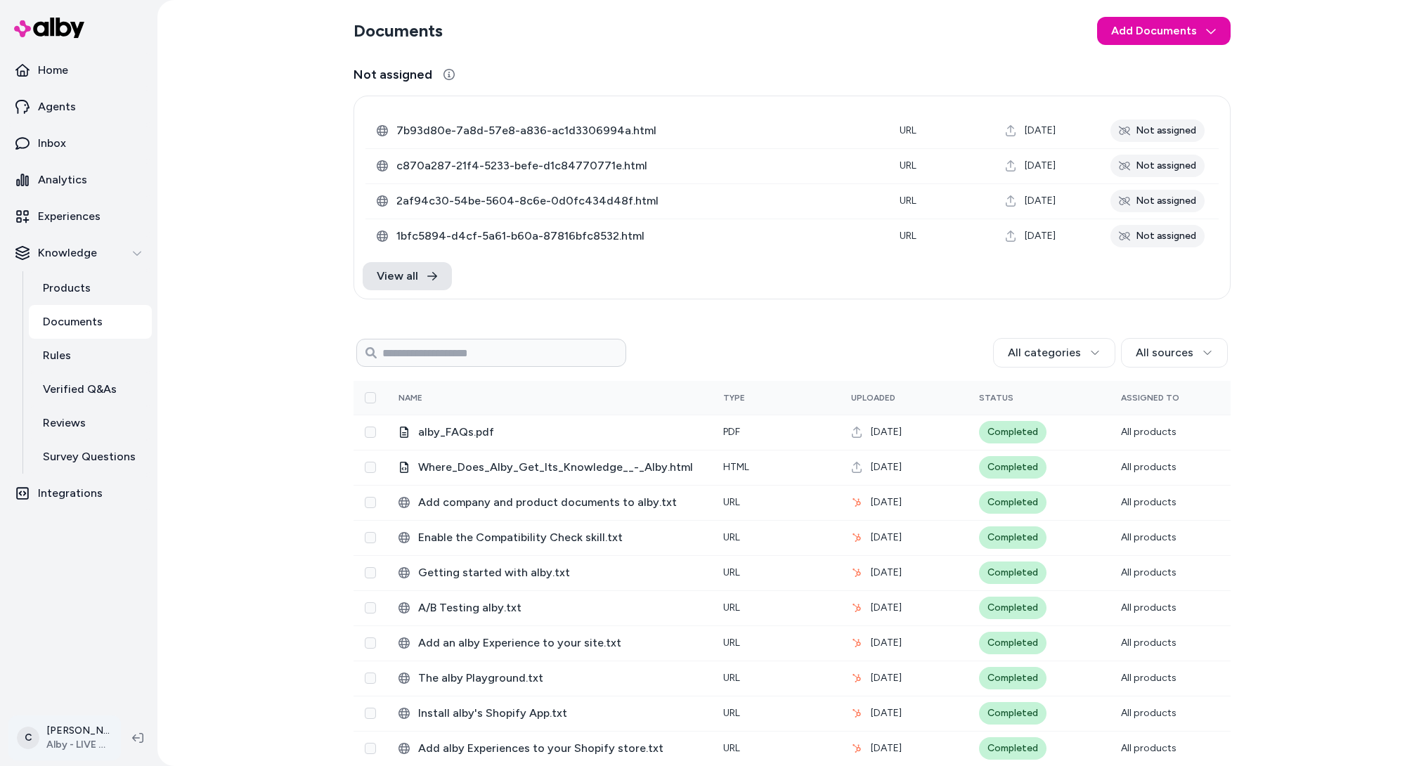
click at [82, 734] on html "Home Agents Inbox Analytics Experiences Knowledge Products Documents Rules Veri…" at bounding box center [713, 383] width 1426 height 766
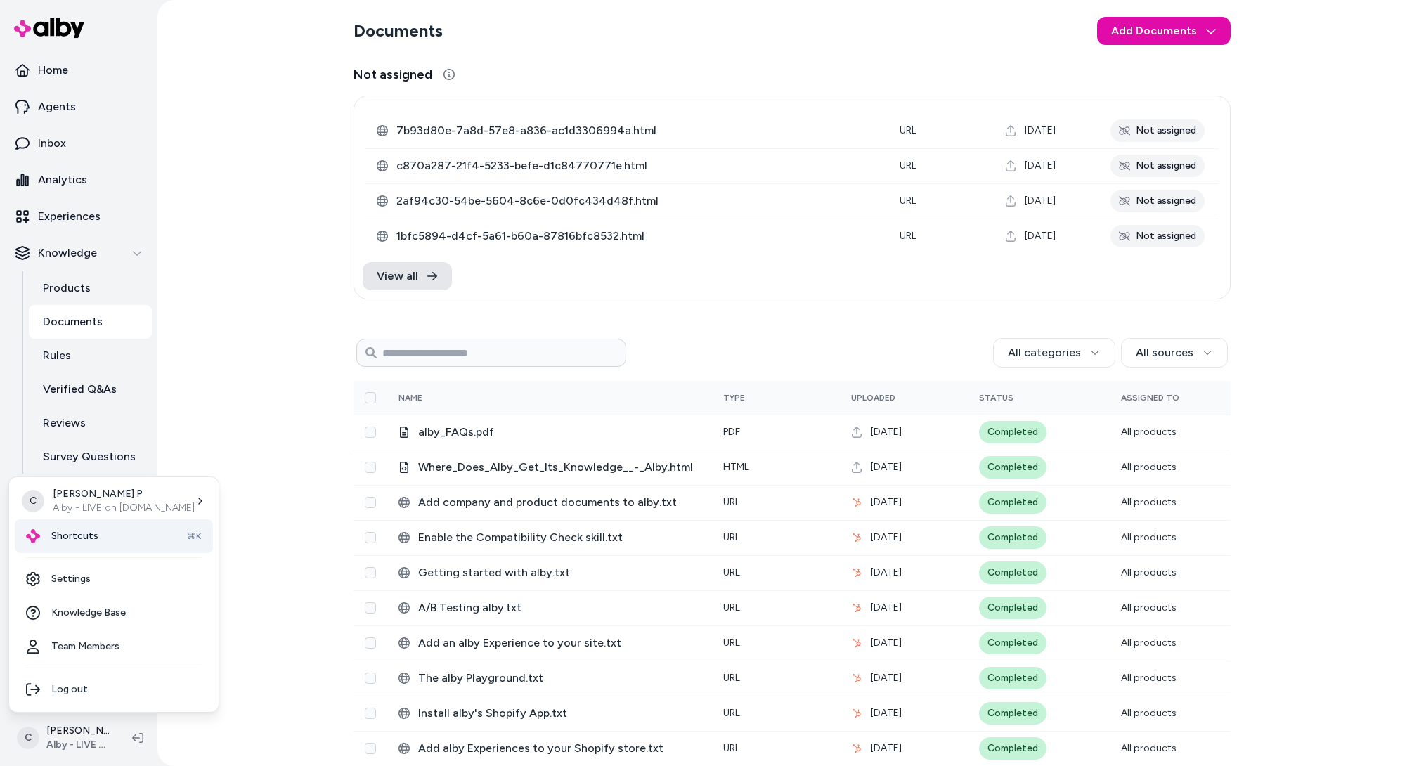
click at [86, 530] on span "Shortcuts" at bounding box center [74, 536] width 47 height 14
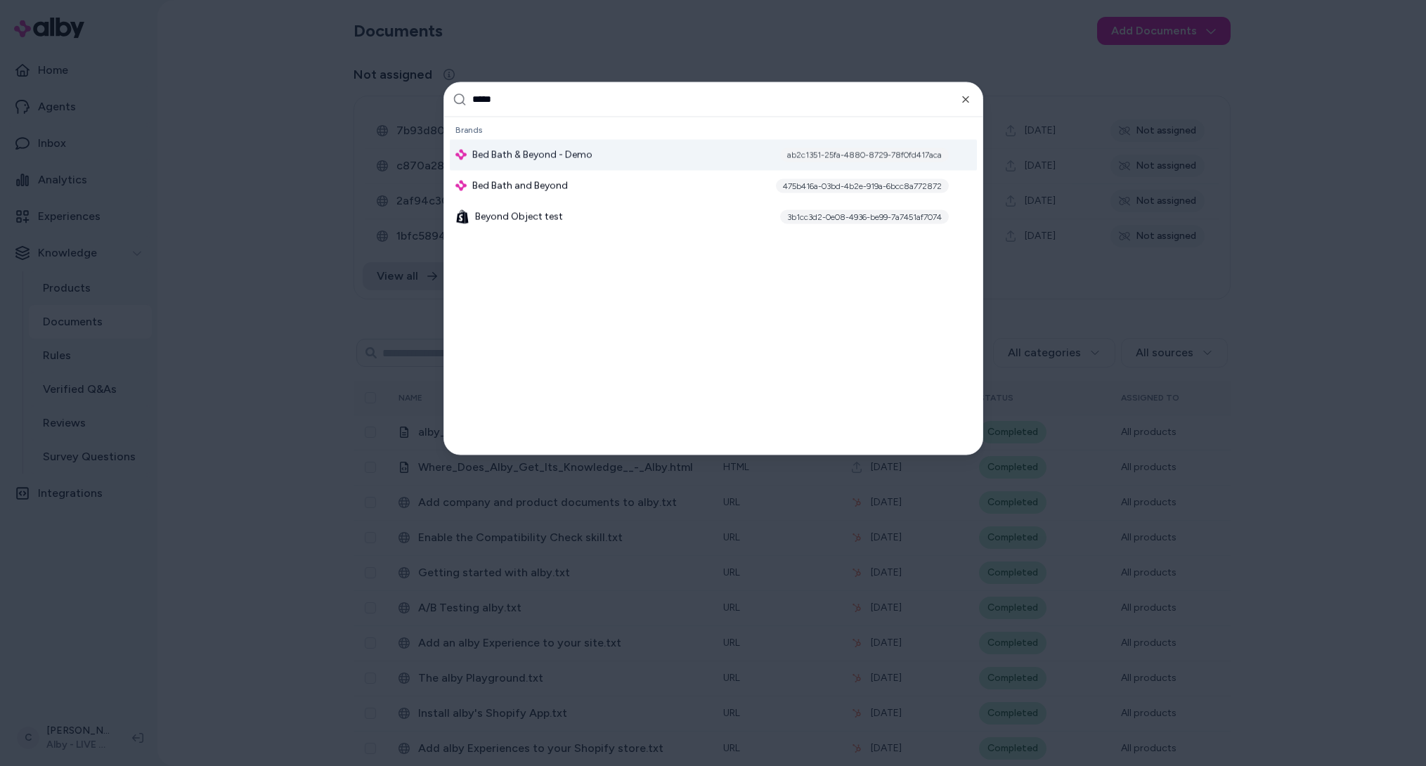
type input "******"
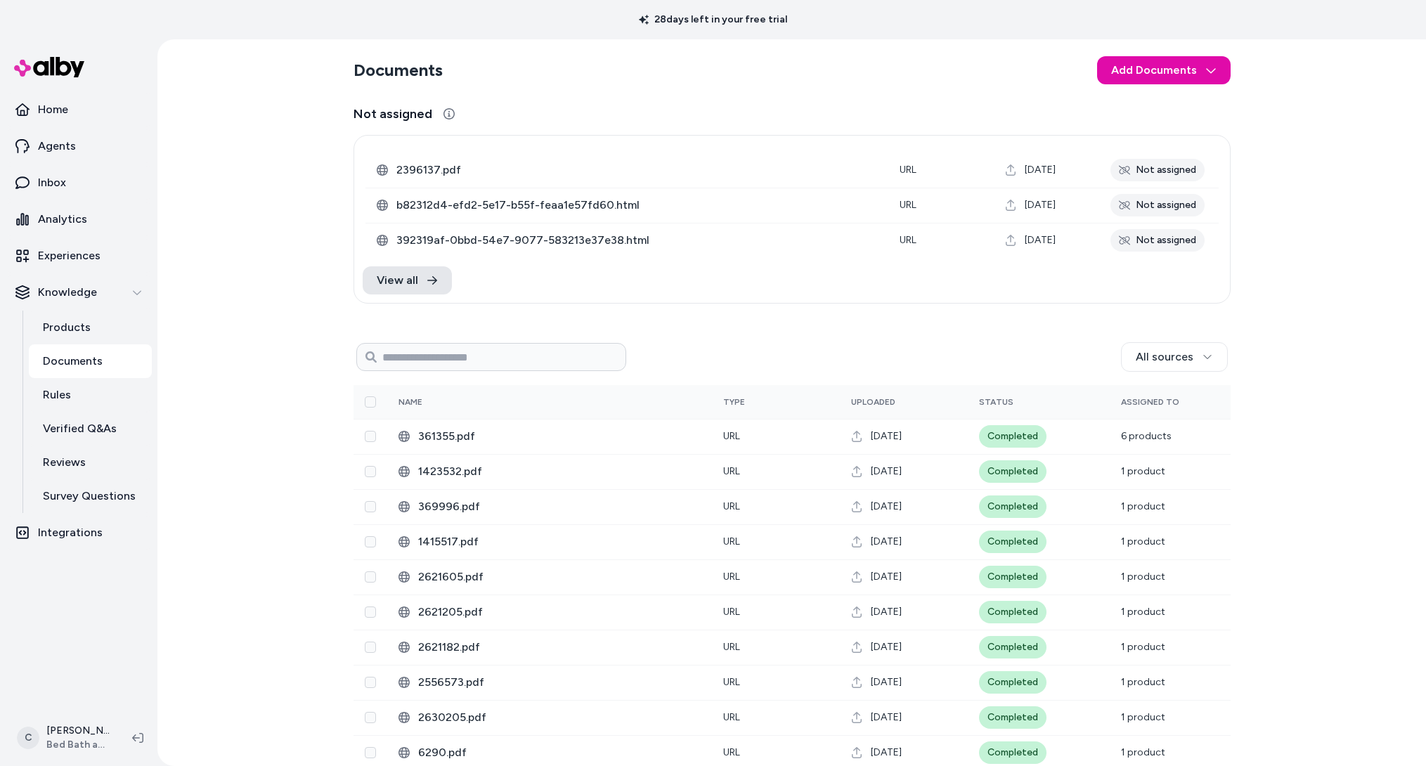
click at [249, 431] on div "Documents Add Documents Not assigned 0 Selected Edit 2396137.pdf URL [DATE] Not…" at bounding box center [791, 402] width 1268 height 727
click at [97, 252] on p "Experiences" at bounding box center [69, 255] width 63 height 17
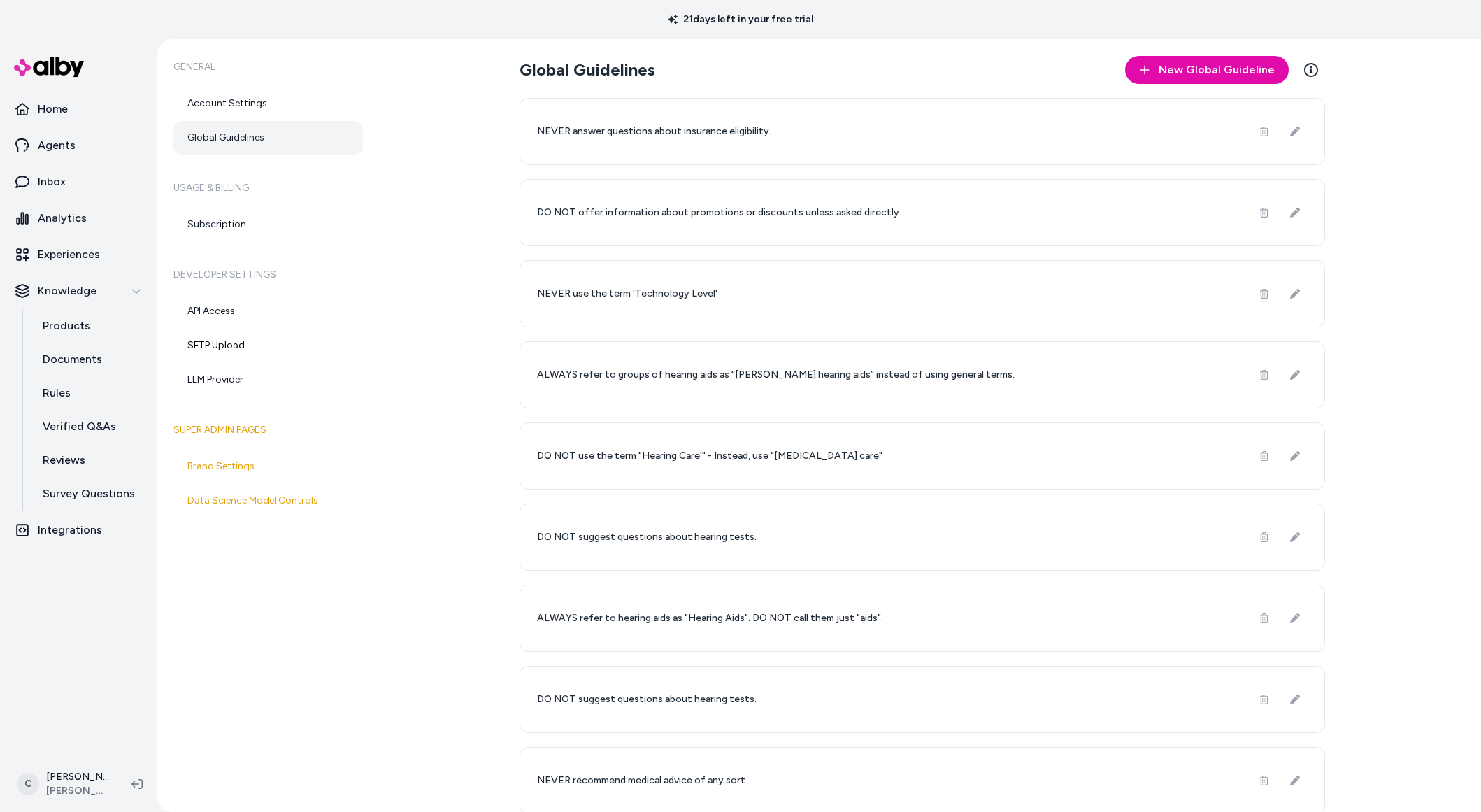
scroll to position [254, 0]
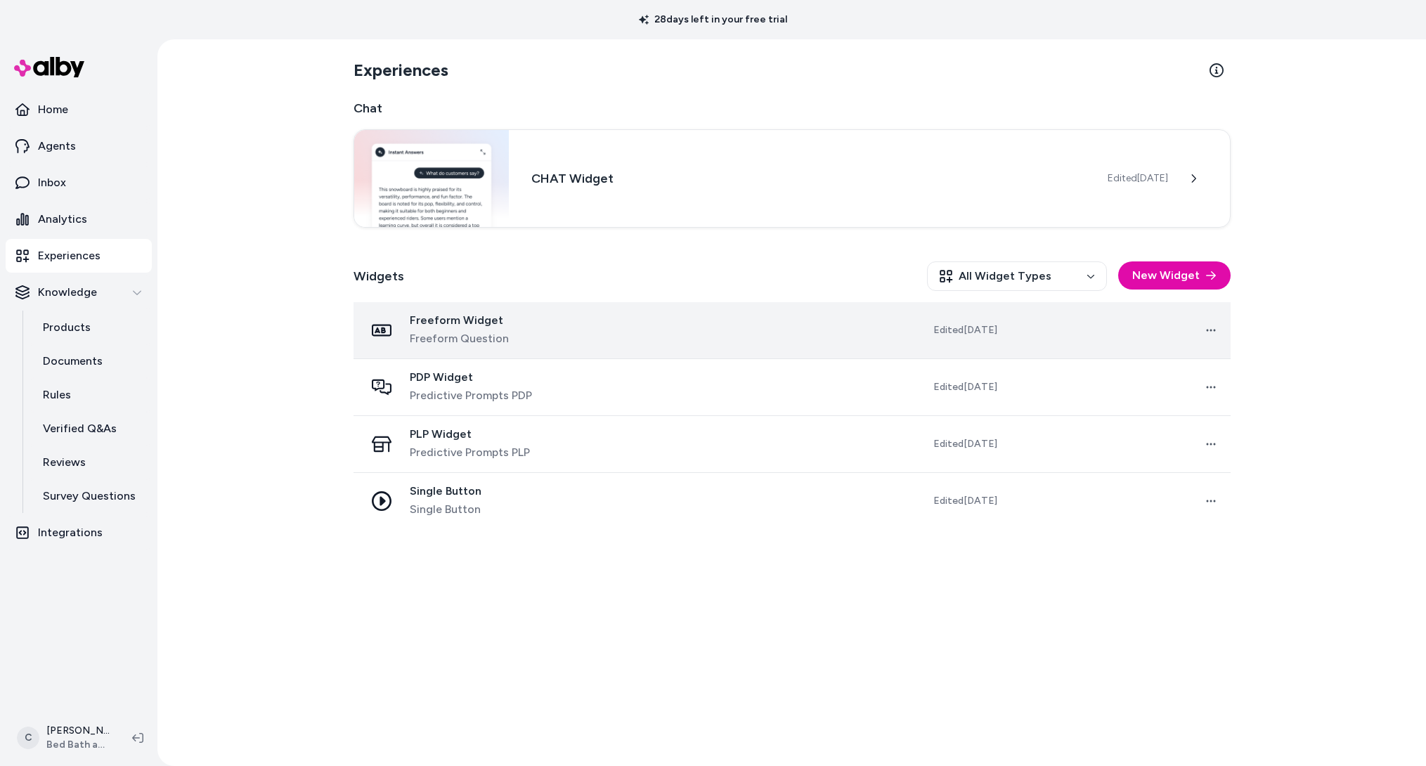
click at [459, 318] on span "Freeform Widget" at bounding box center [459, 320] width 99 height 14
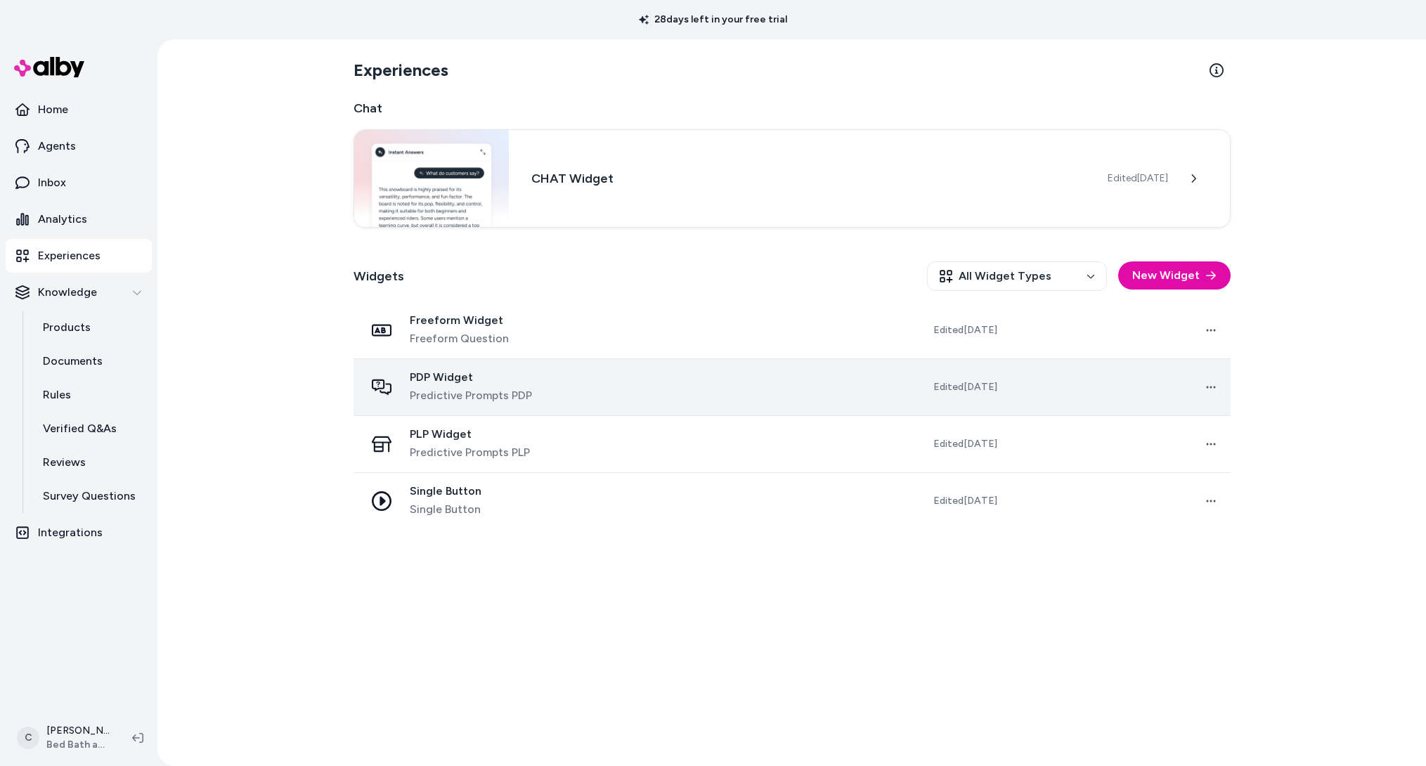
click at [508, 380] on span "PDP Widget" at bounding box center [471, 377] width 122 height 14
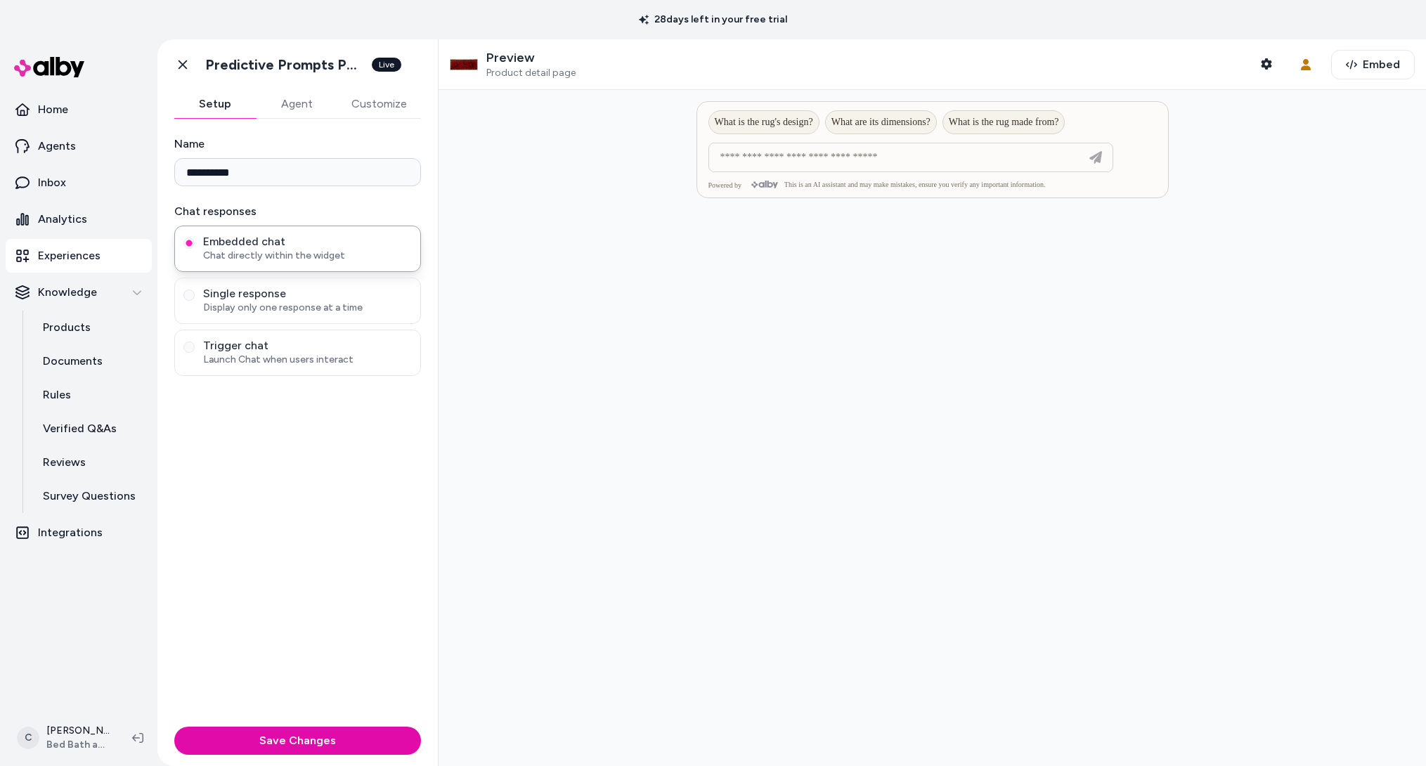
click at [297, 100] on button "Agent" at bounding box center [297, 104] width 82 height 28
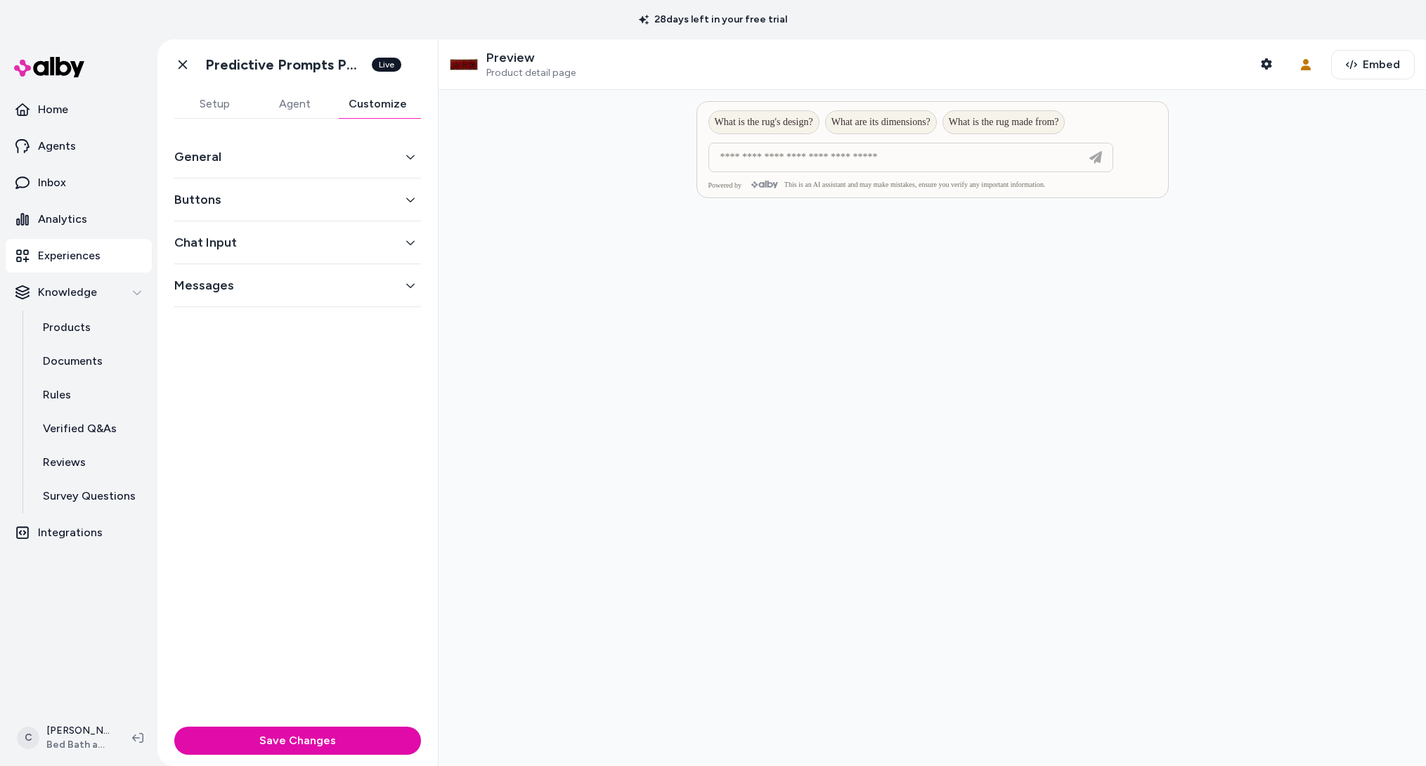
click at [362, 105] on button "Customize" at bounding box center [377, 104] width 86 height 28
click at [293, 93] on button "Agent" at bounding box center [294, 104] width 80 height 28
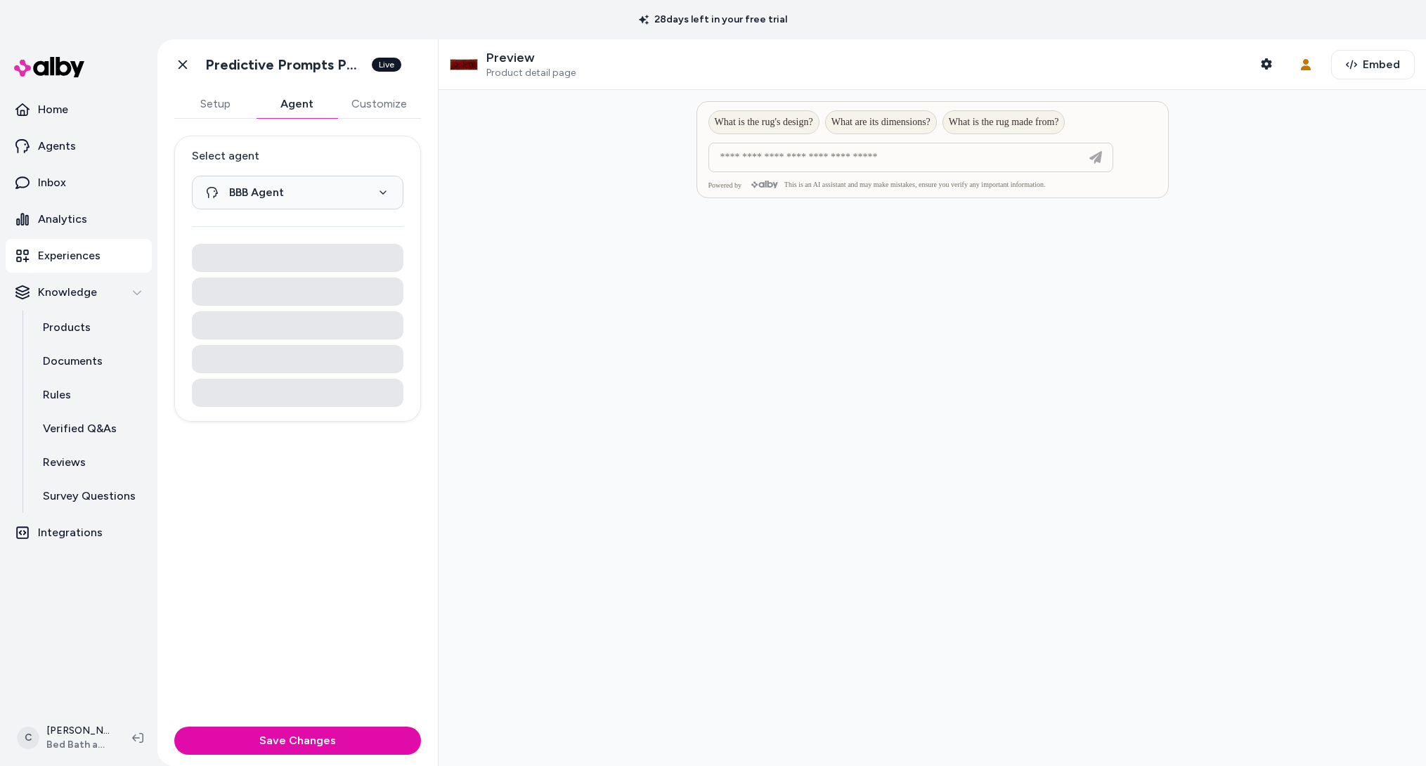
click at [292, 104] on button "Agent" at bounding box center [297, 104] width 82 height 28
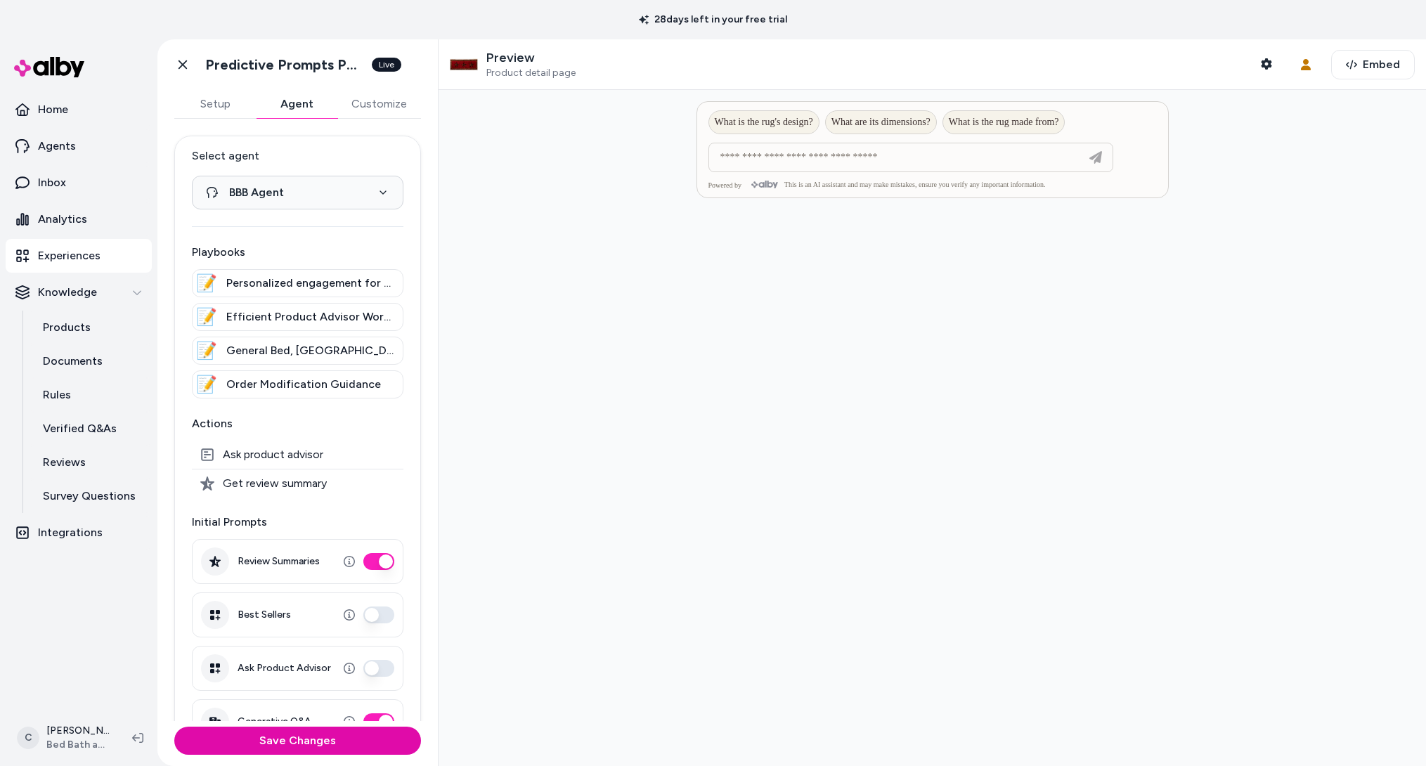
scroll to position [38, 0]
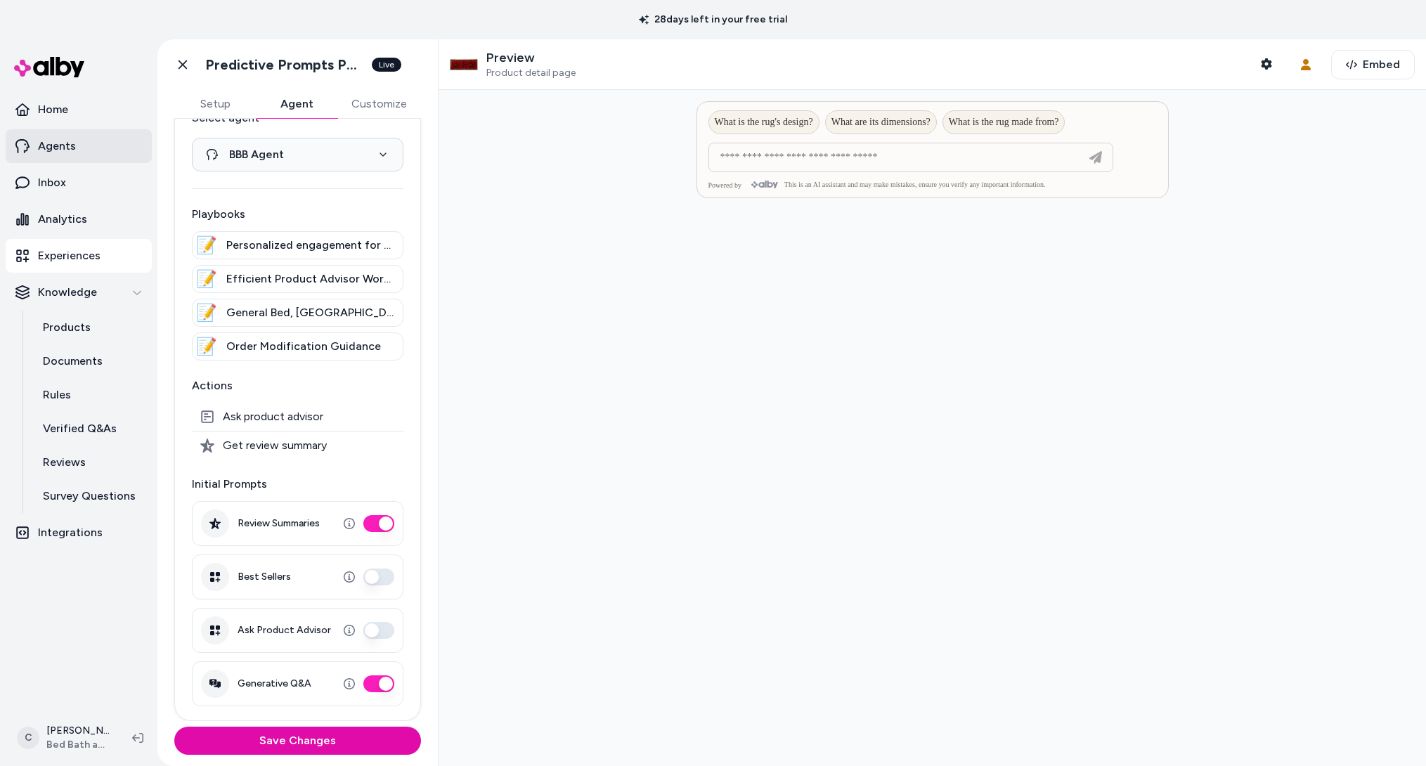
click at [66, 143] on p "Agents" at bounding box center [57, 146] width 38 height 17
click at [70, 144] on p "Agents" at bounding box center [57, 146] width 38 height 17
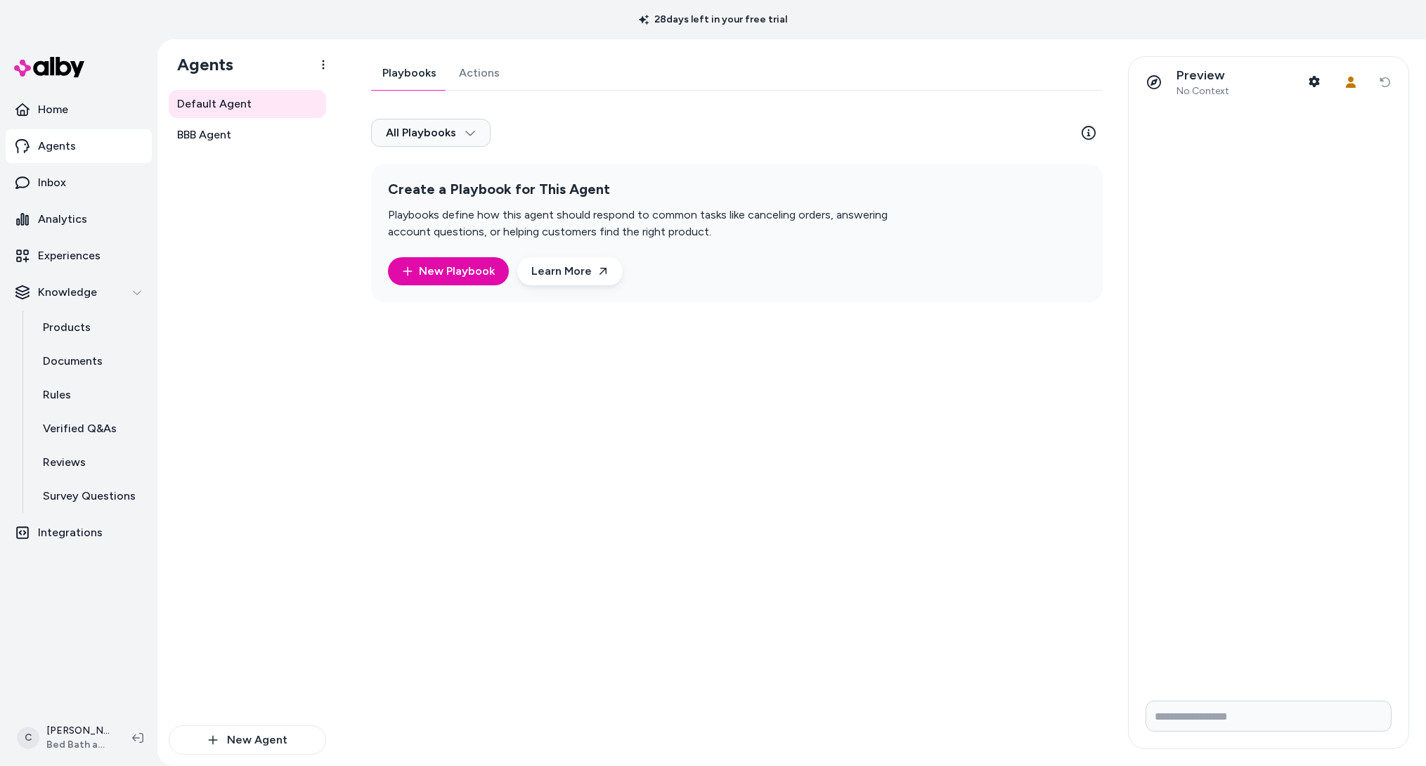
click at [488, 72] on link "Actions" at bounding box center [479, 73] width 63 height 34
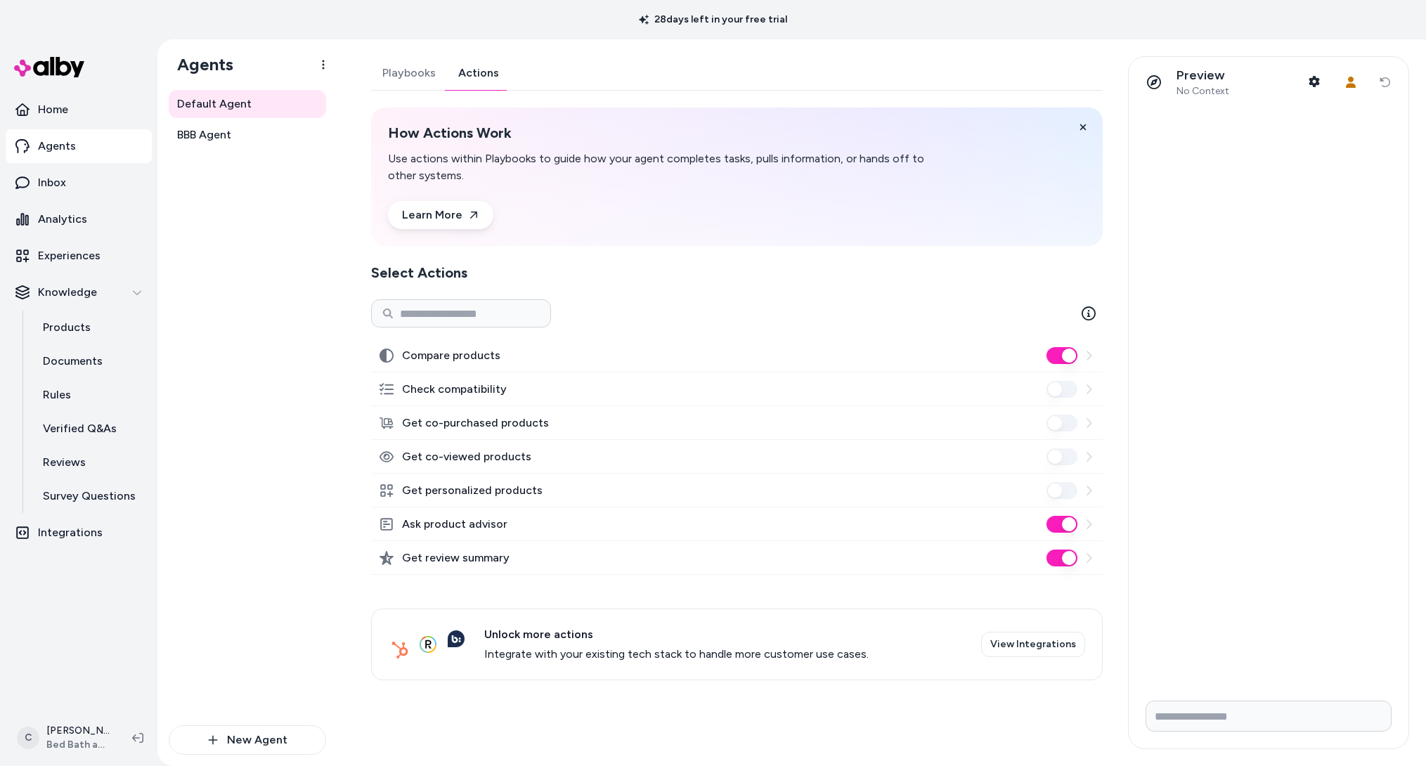
click at [266, 444] on div "Default Agent BBB Agent" at bounding box center [247, 407] width 157 height 635
click at [85, 327] on p "Products" at bounding box center [67, 327] width 48 height 17
click at [78, 240] on link "Experiences" at bounding box center [79, 256] width 146 height 34
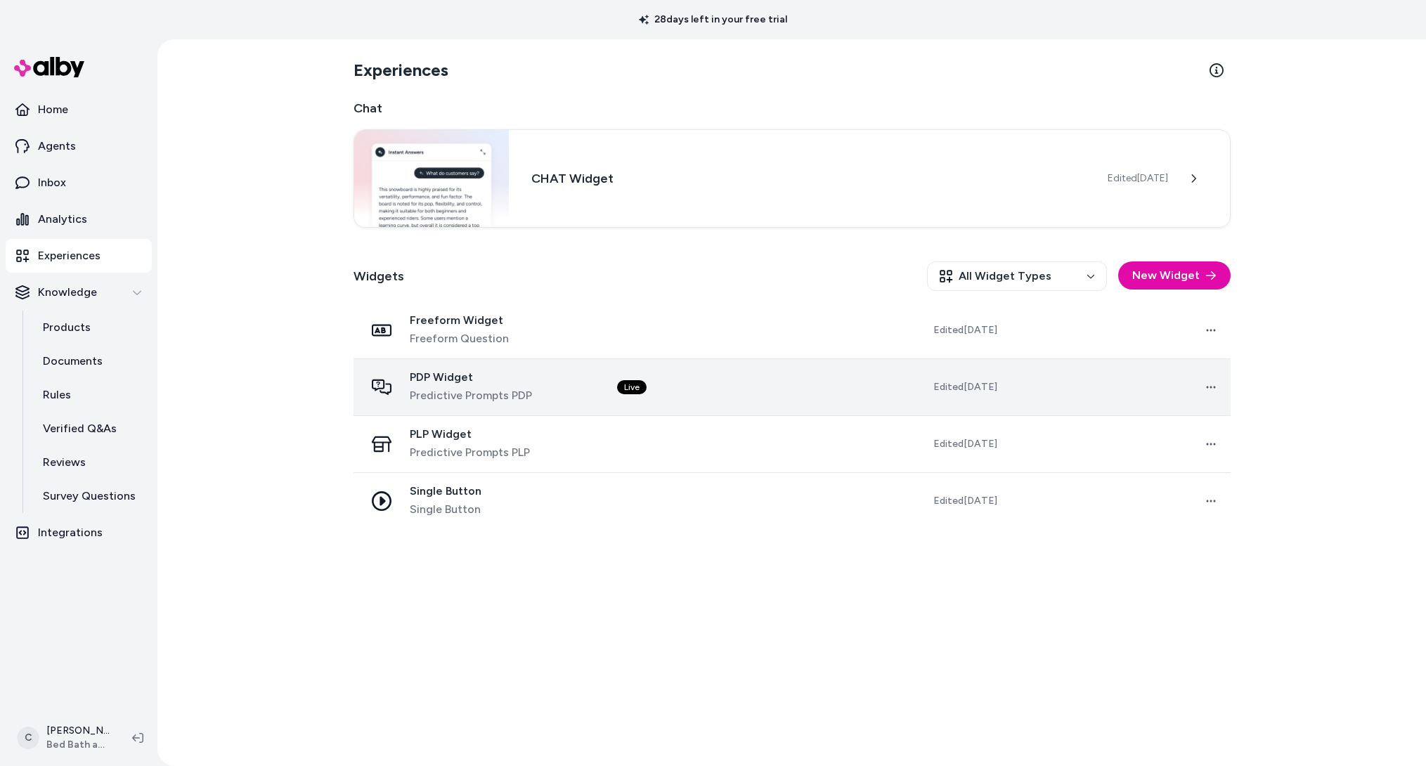
click at [825, 396] on td "Live" at bounding box center [716, 387] width 221 height 57
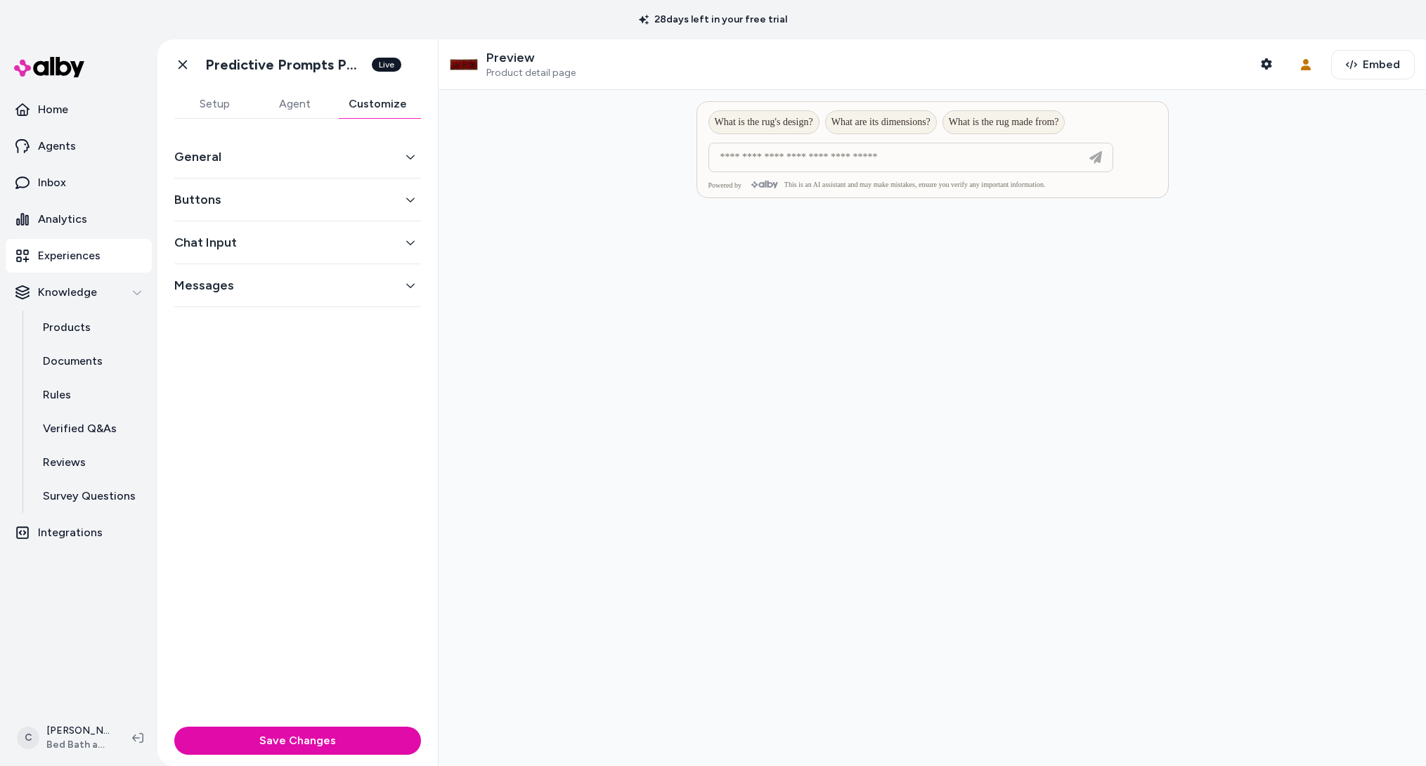
click at [374, 110] on button "Customize" at bounding box center [377, 104] width 86 height 28
click at [260, 162] on button "General" at bounding box center [297, 157] width 247 height 20
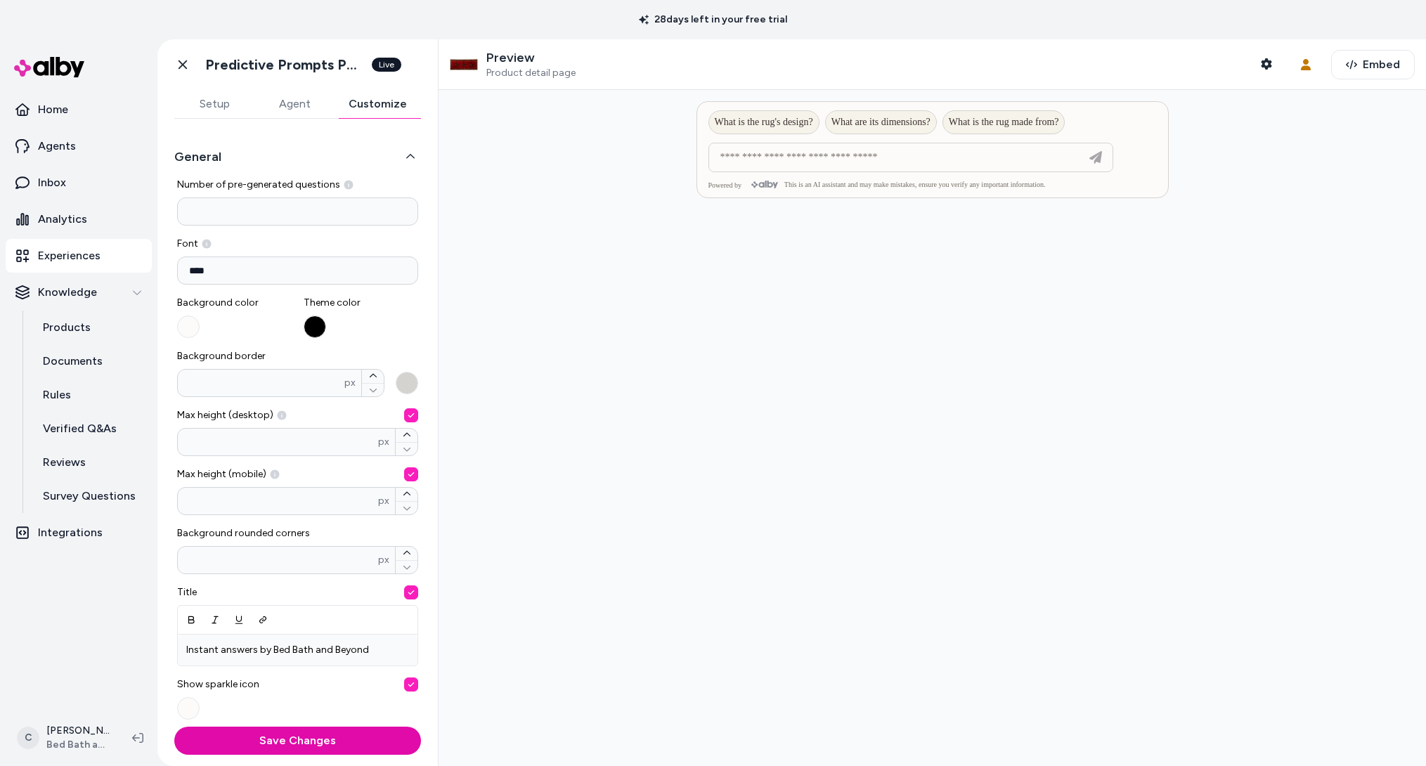
click at [260, 162] on button "General" at bounding box center [297, 157] width 247 height 20
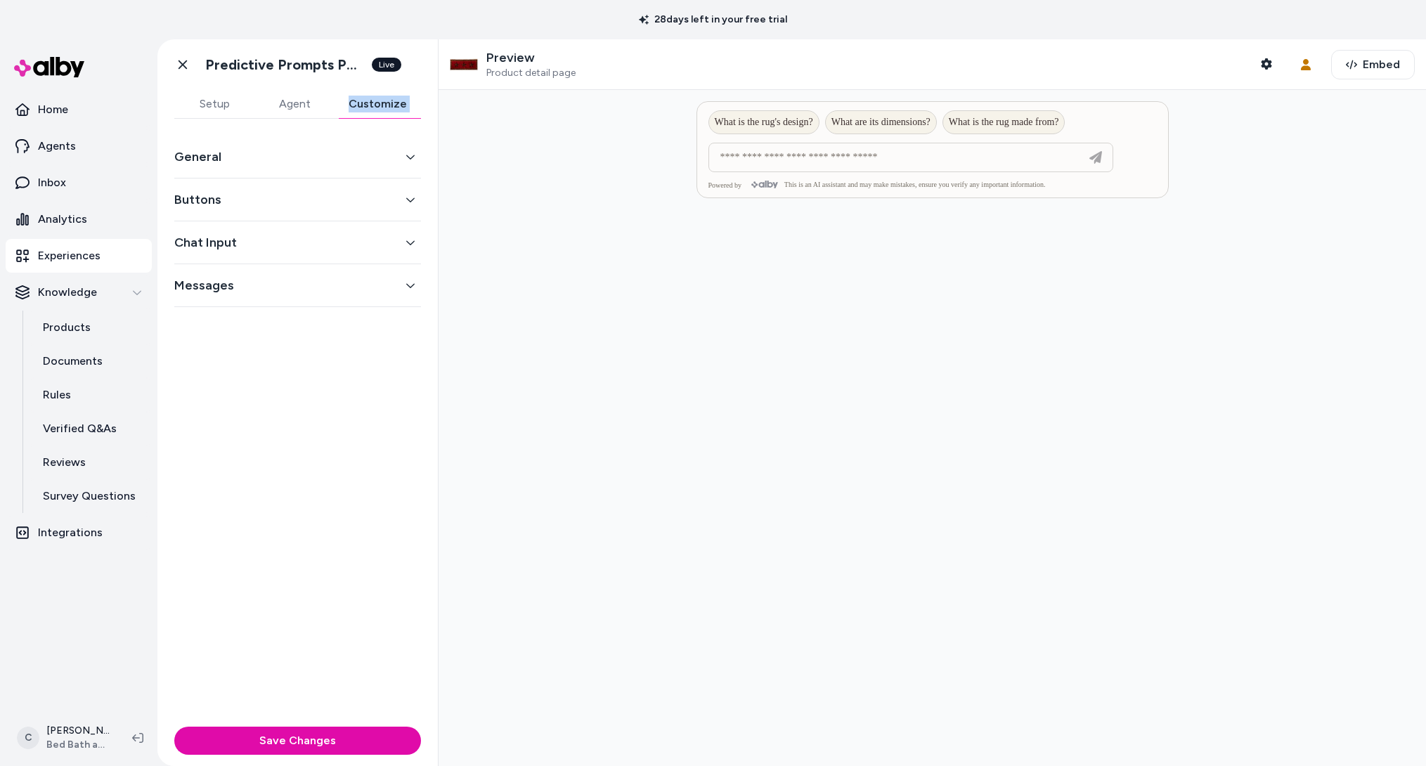
click at [295, 118] on div "Setup Agent Customize General Buttons Chat Input Messages" at bounding box center [297, 405] width 280 height 631
click at [299, 107] on button "Agent" at bounding box center [294, 104] width 80 height 28
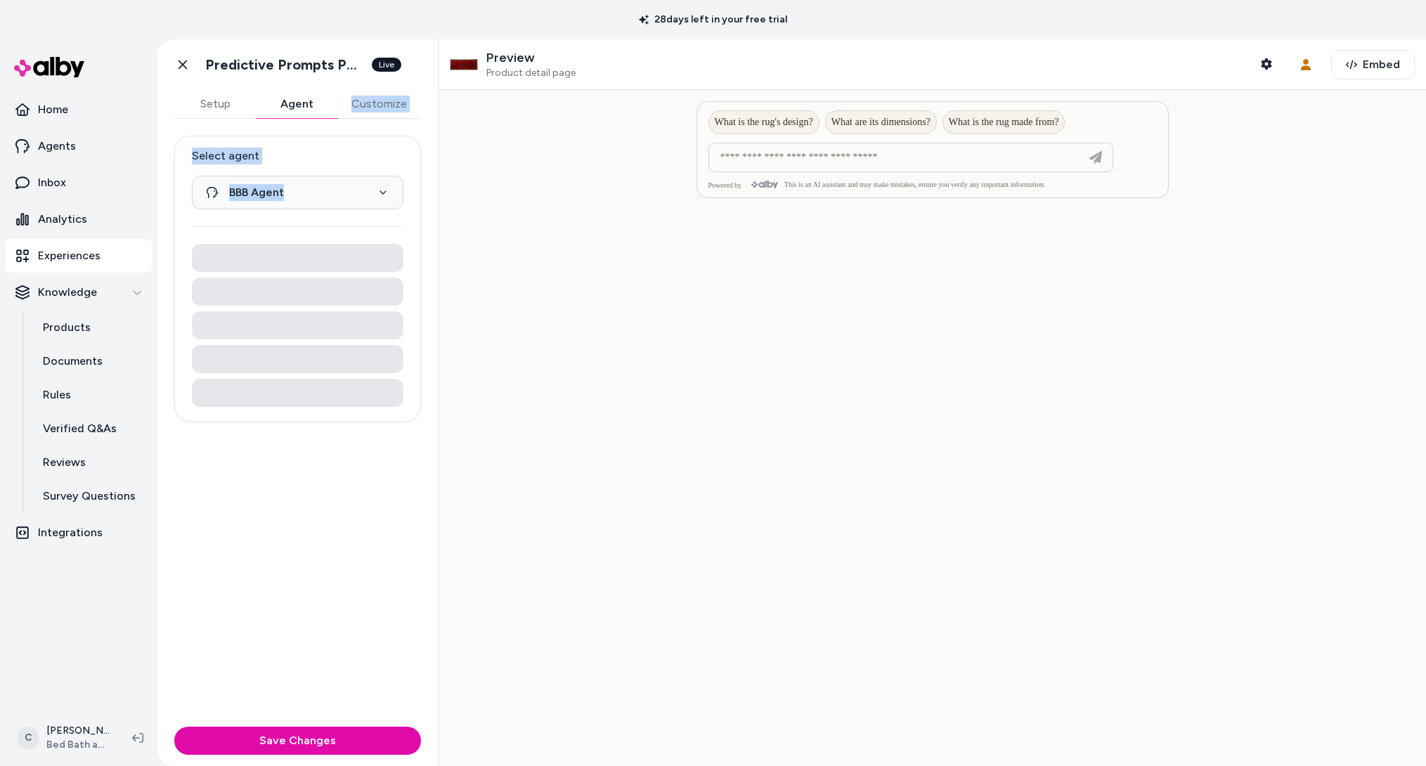
click at [299, 108] on button "Agent" at bounding box center [297, 104] width 82 height 28
click at [254, 82] on div "Go back Predictive Prompts PDP Live" at bounding box center [297, 64] width 280 height 51
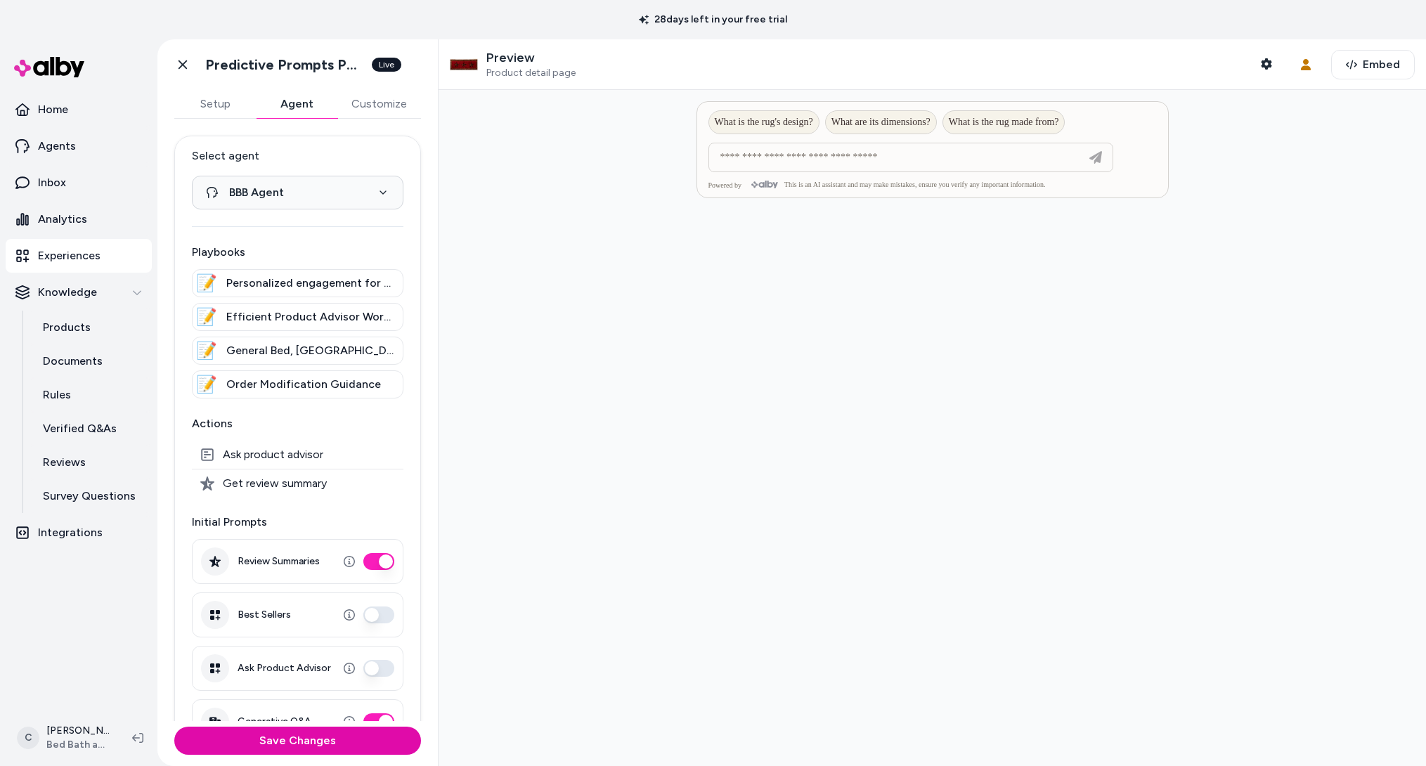
scroll to position [38, 0]
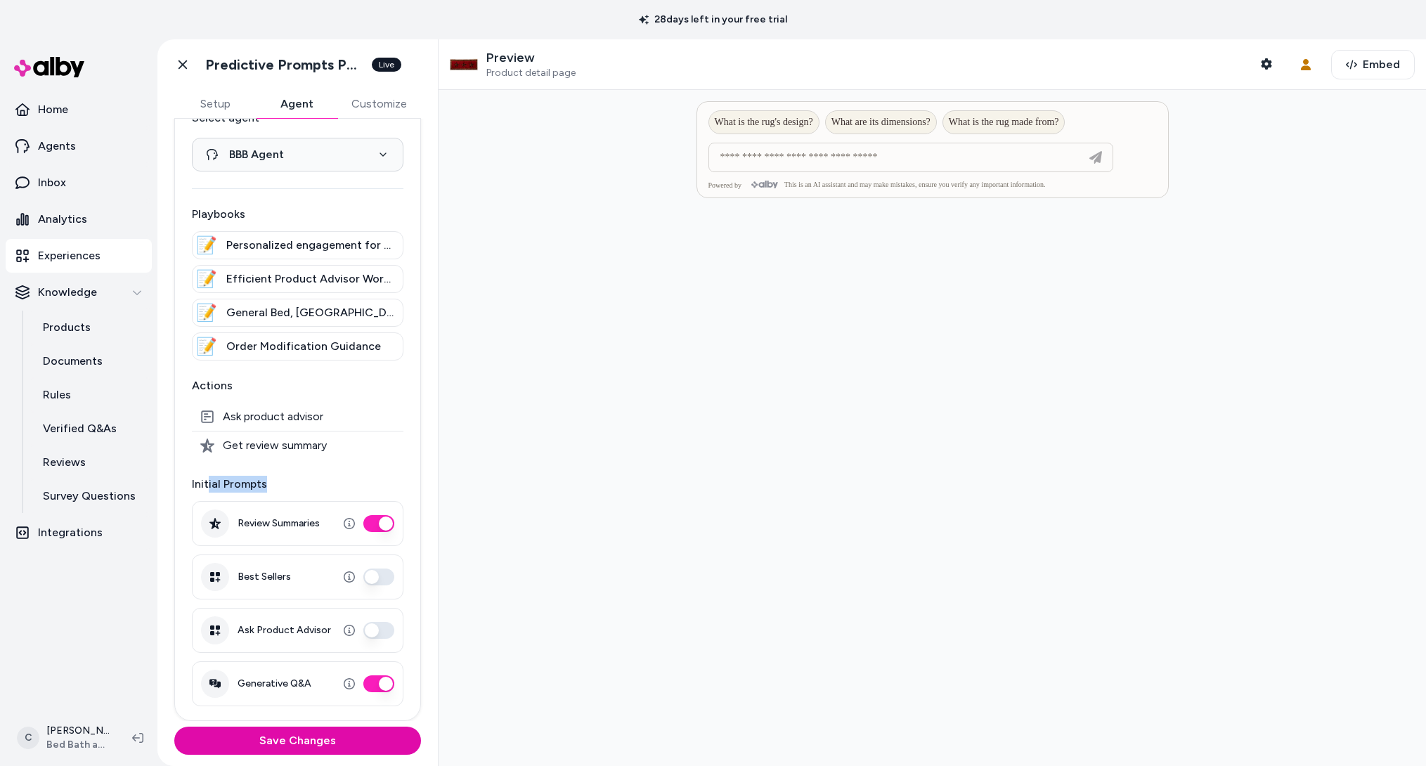
drag, startPoint x: 238, startPoint y: 483, endPoint x: 213, endPoint y: 483, distance: 24.6
click at [205, 481] on p "Initial Prompts" at bounding box center [298, 484] width 212 height 17
click at [215, 486] on p "Initial Prompts" at bounding box center [298, 484] width 212 height 17
drag, startPoint x: 330, startPoint y: 423, endPoint x: 219, endPoint y: 413, distance: 111.5
click at [219, 413] on div "Ask product advisor" at bounding box center [298, 417] width 212 height 28
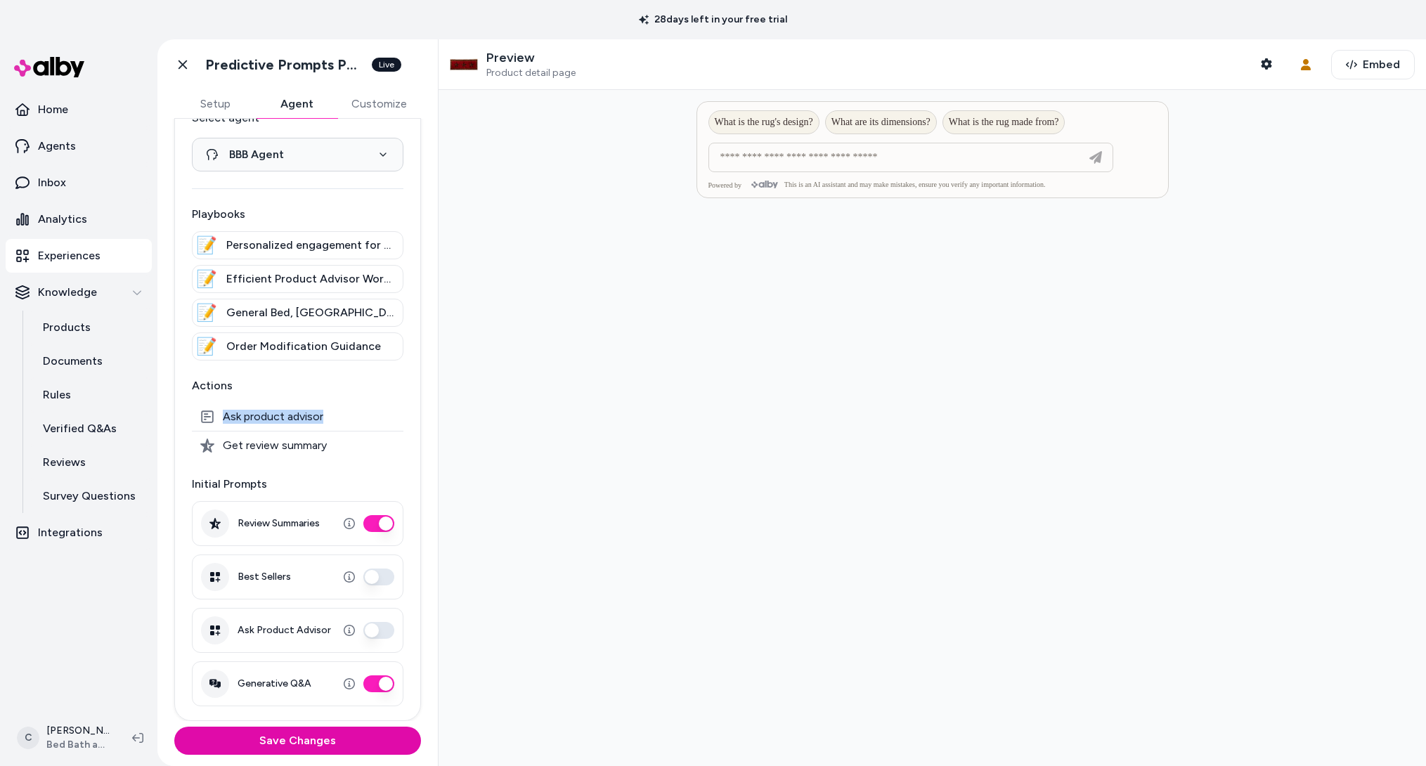
click at [267, 424] on div "Ask product advisor" at bounding box center [298, 417] width 212 height 28
drag, startPoint x: 359, startPoint y: 443, endPoint x: 220, endPoint y: 446, distance: 139.2
click at [221, 446] on div "Get review summary" at bounding box center [298, 445] width 212 height 28
drag, startPoint x: 234, startPoint y: 448, endPoint x: 245, endPoint y: 470, distance: 24.8
click at [234, 448] on span "Get review summary" at bounding box center [275, 445] width 104 height 14
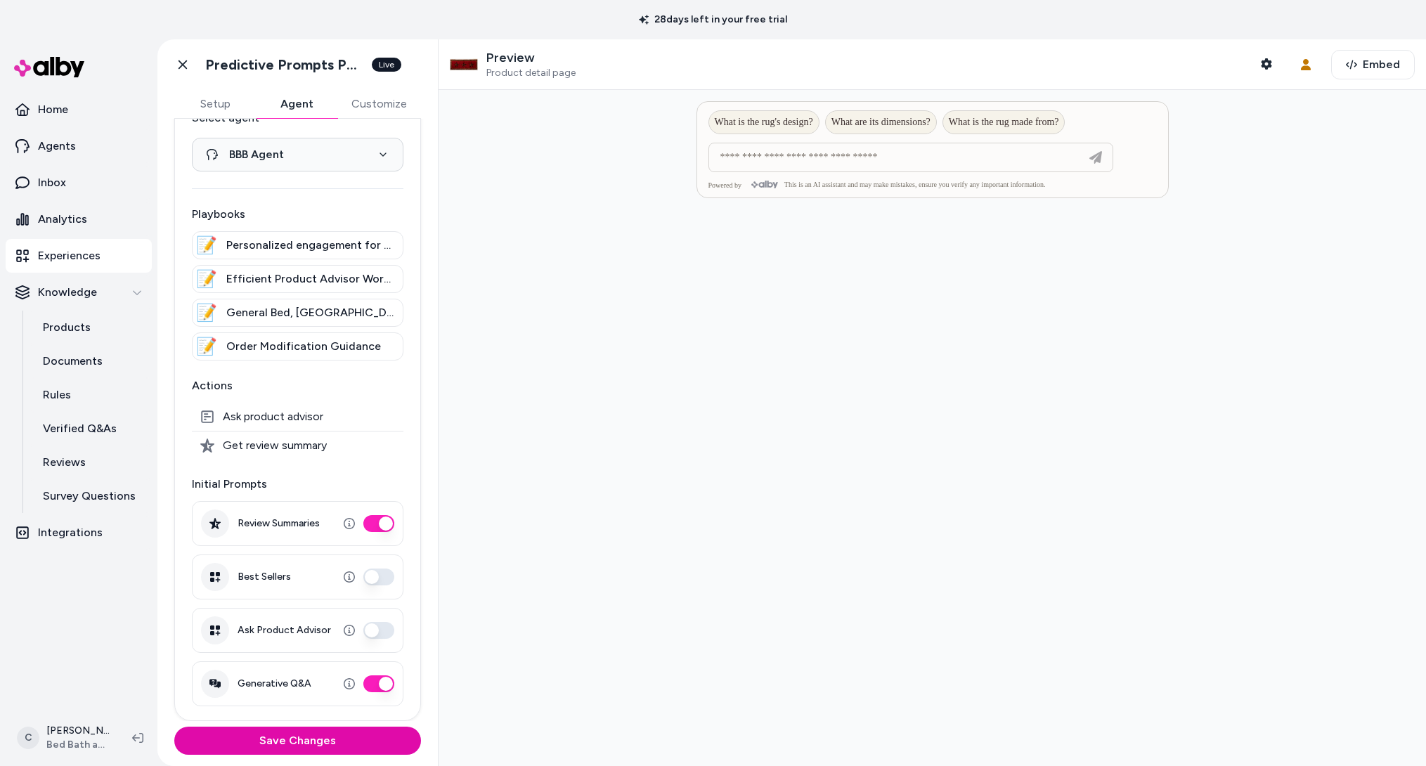
click at [106, 609] on nav "Home Agents Inbox Analytics Experiences Knowledge Products Documents Rules Veri…" at bounding box center [79, 400] width 146 height 614
